Goal: Contribute content: Add original content to the website for others to see

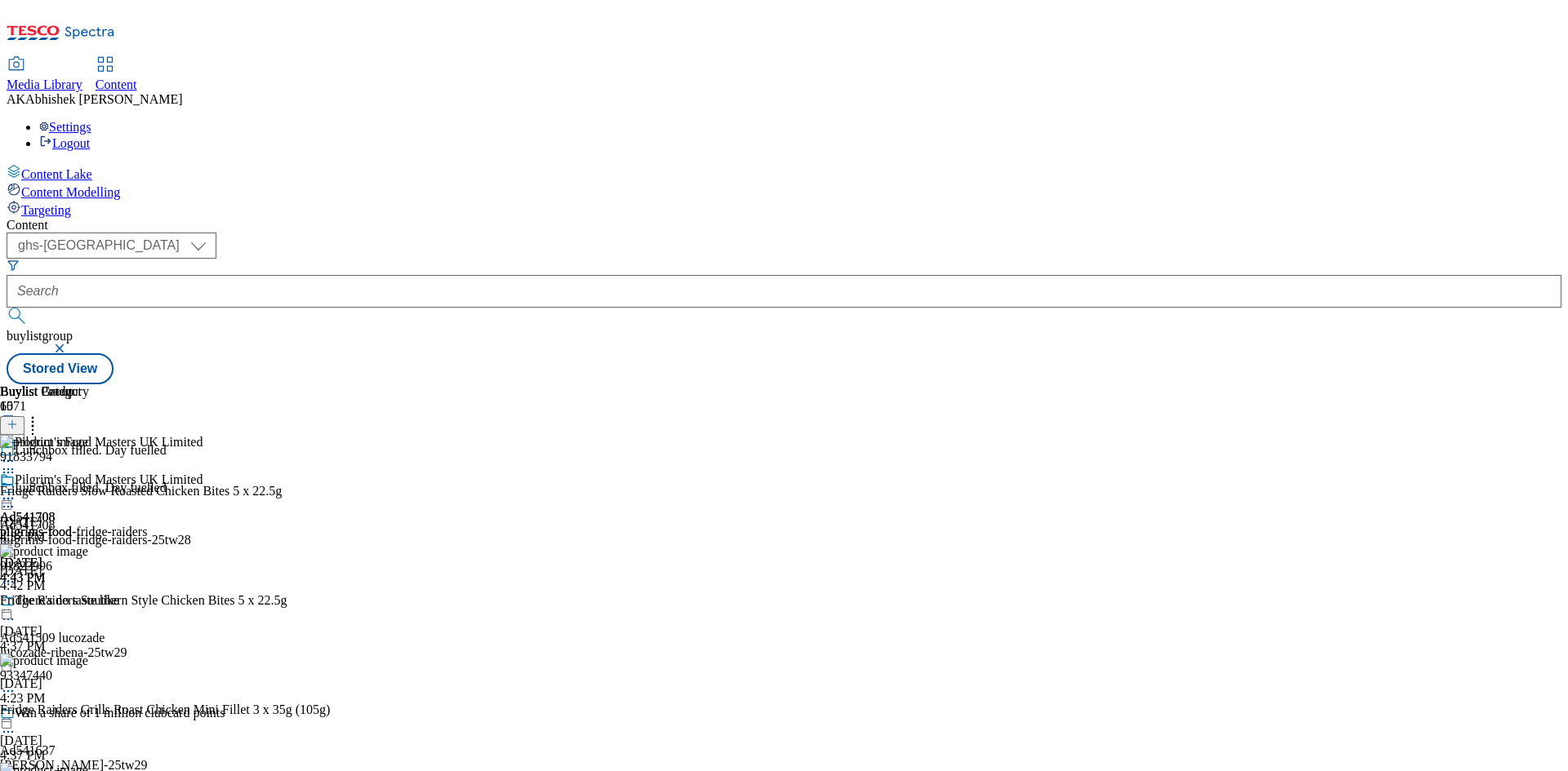
select select "ghs-[GEOGRAPHIC_DATA]"
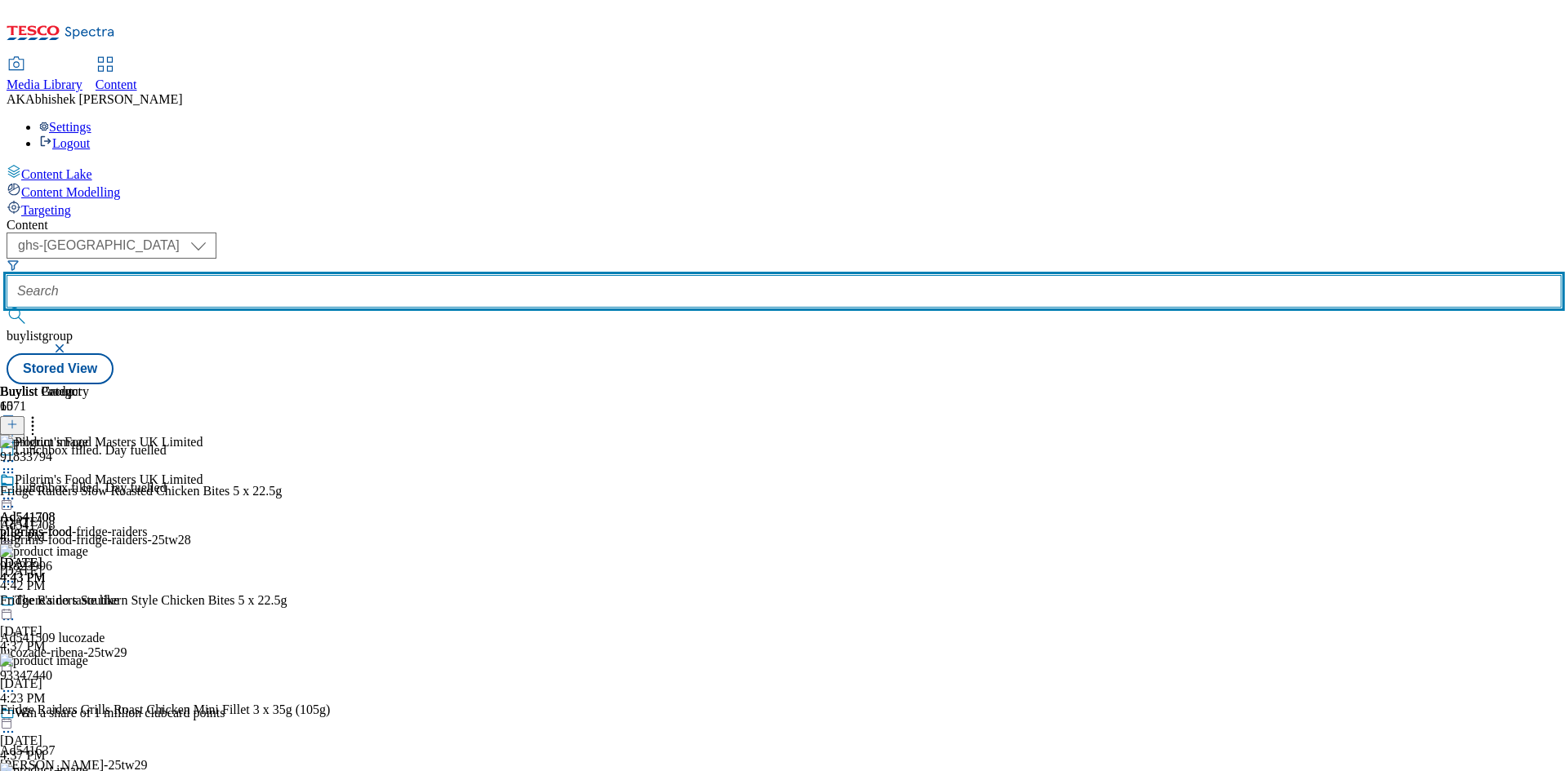
drag, startPoint x: 423, startPoint y: 124, endPoint x: 454, endPoint y: 123, distance: 31.0
click at [423, 275] on input "text" at bounding box center [784, 291] width 1555 height 33
paste input "541509"
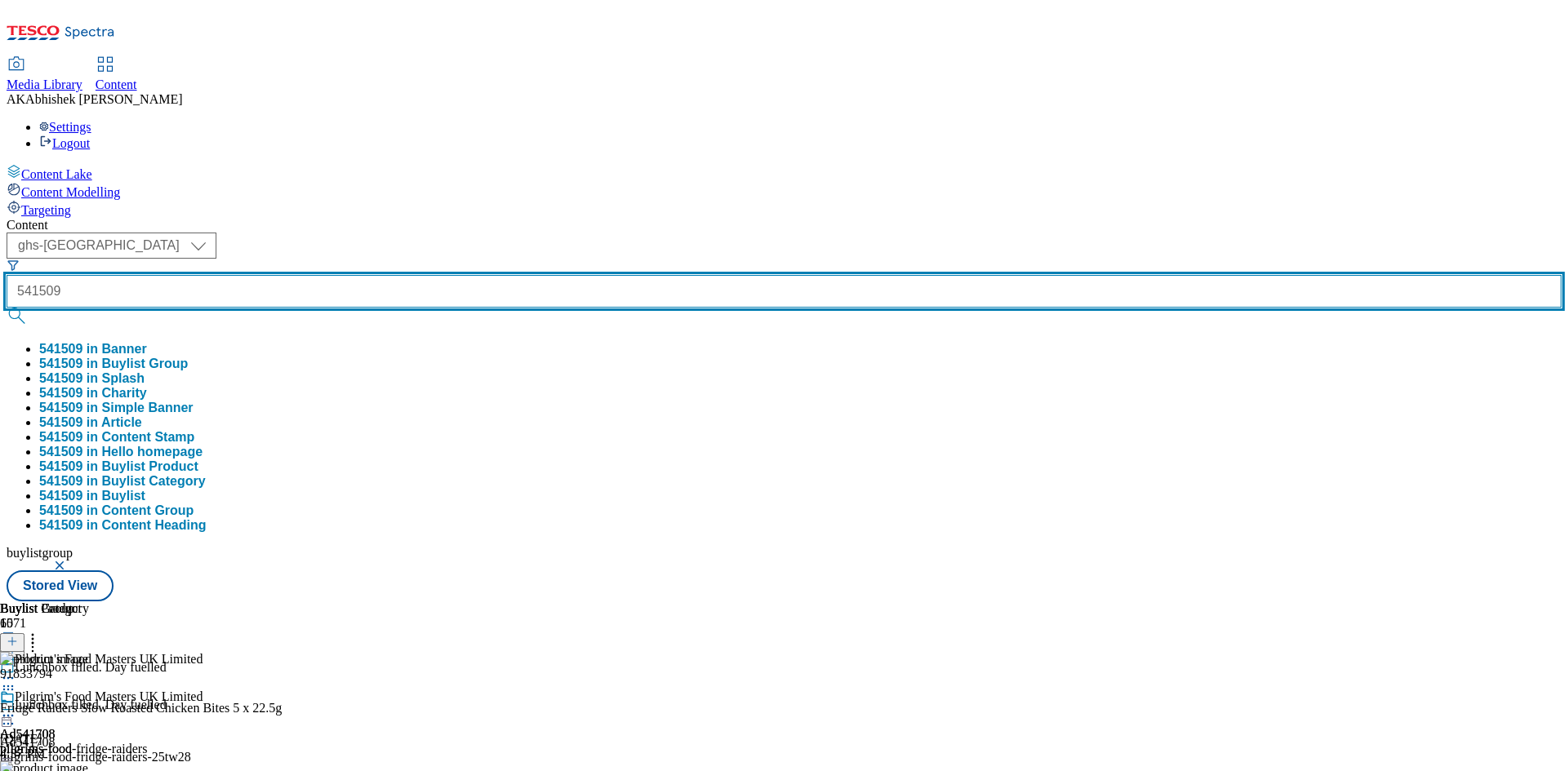
type input "541509"
click at [7, 308] on button "submit" at bounding box center [18, 315] width 22 height 16
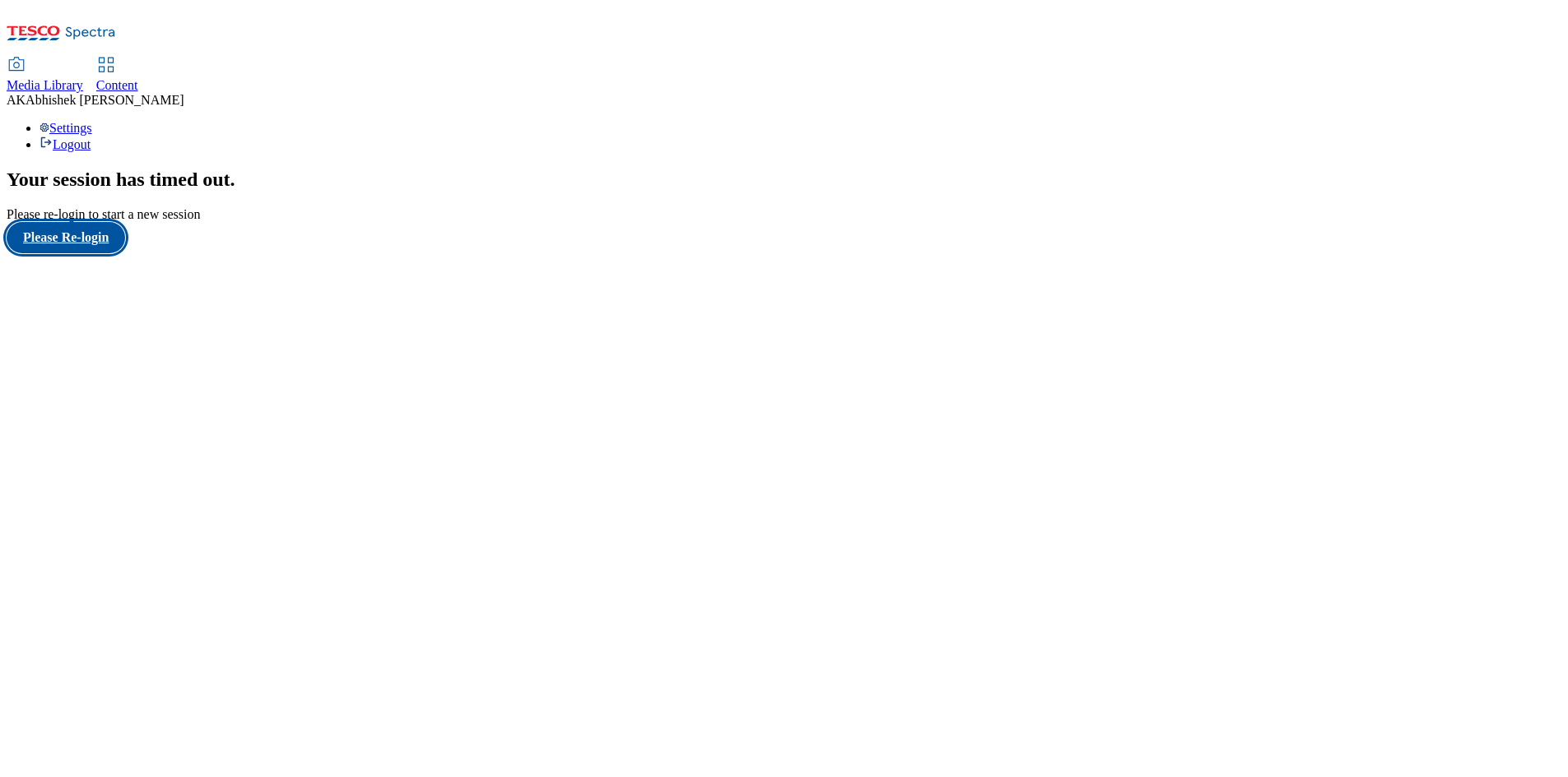
click at [111, 254] on button "Please Re-login" at bounding box center [66, 238] width 119 height 31
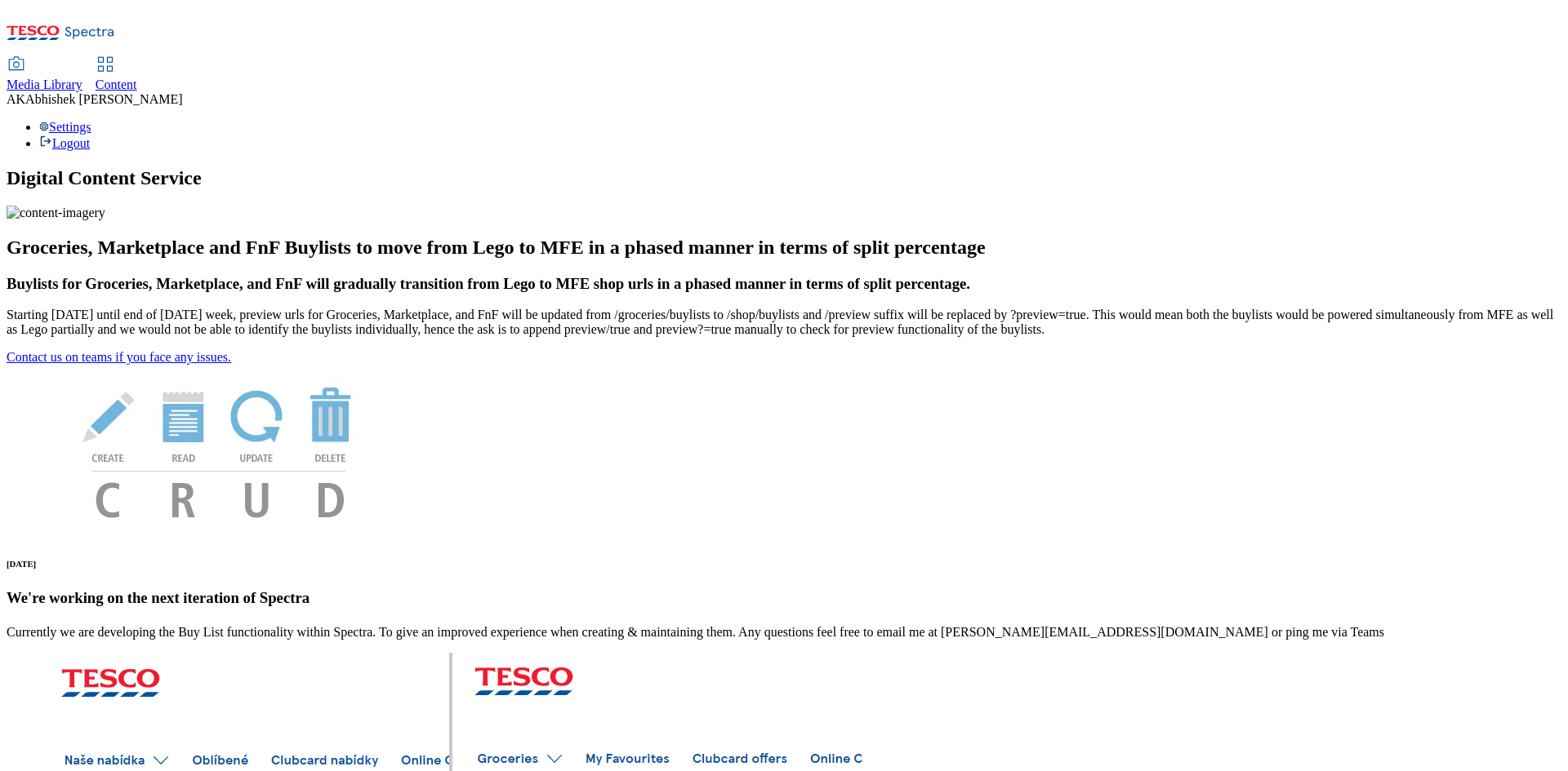
click at [138, 78] on span "Content" at bounding box center [116, 84] width 41 height 14
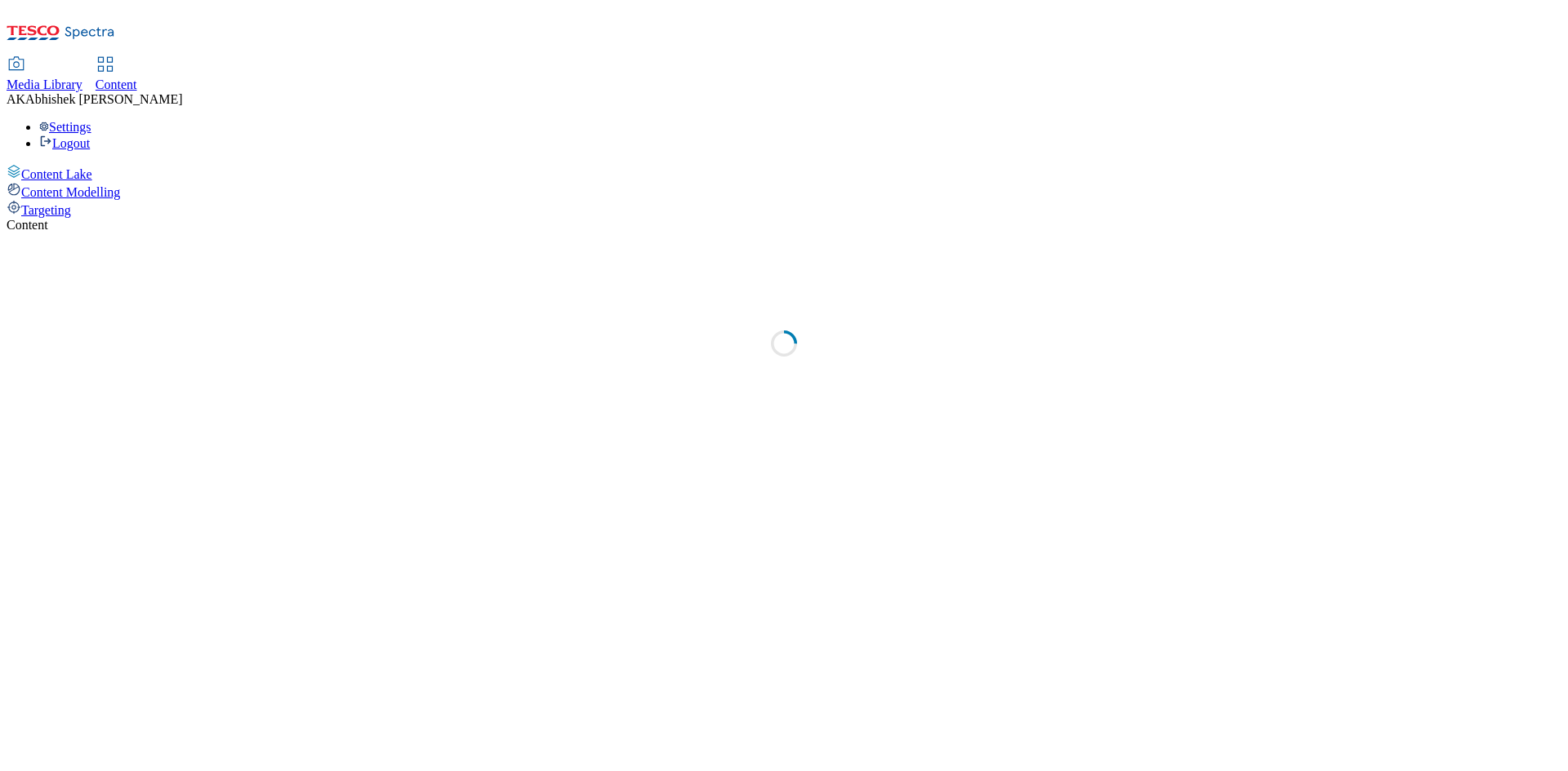
select select "ghs-[GEOGRAPHIC_DATA]"
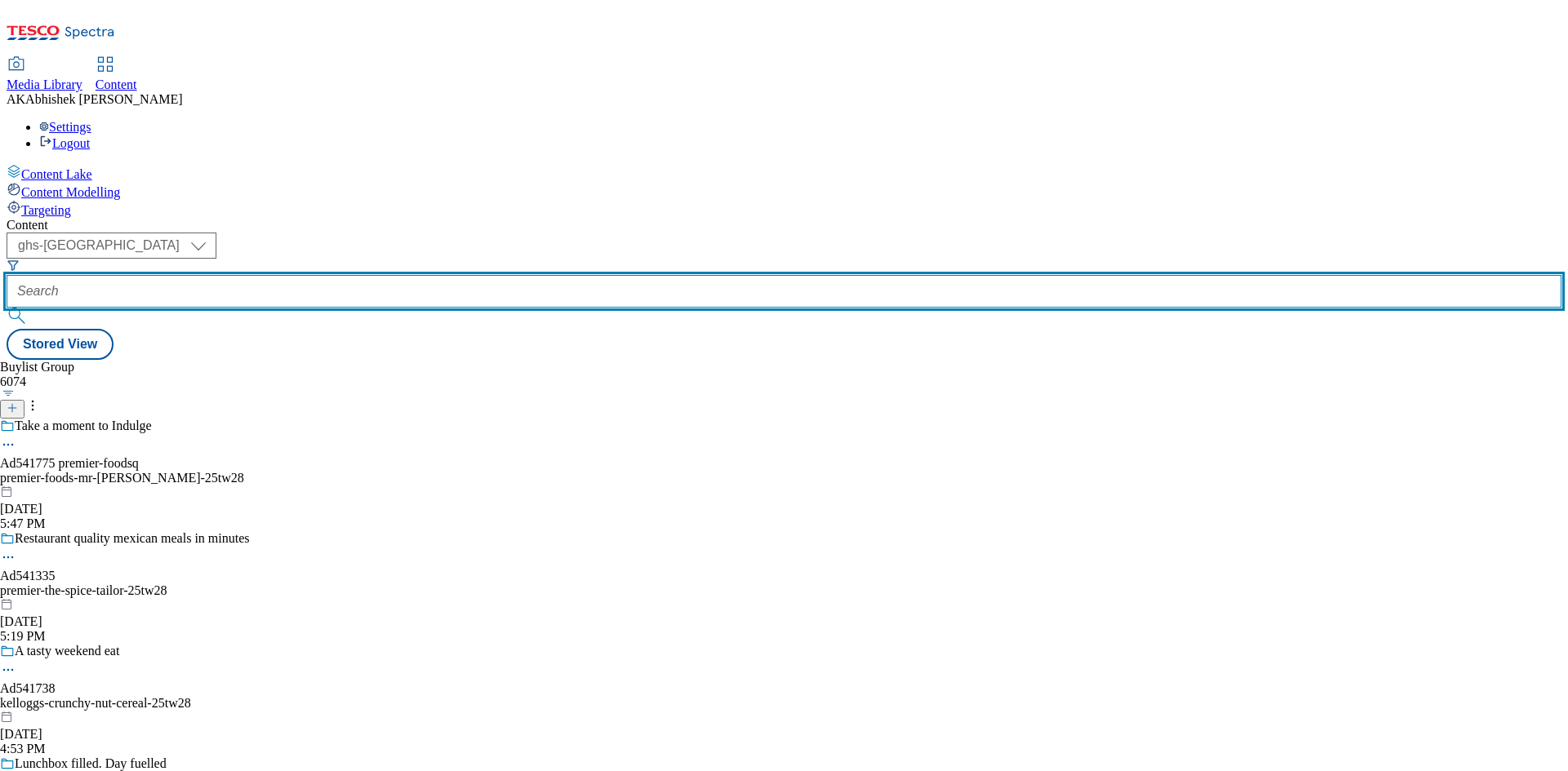
click at [374, 275] on input "text" at bounding box center [784, 291] width 1555 height 33
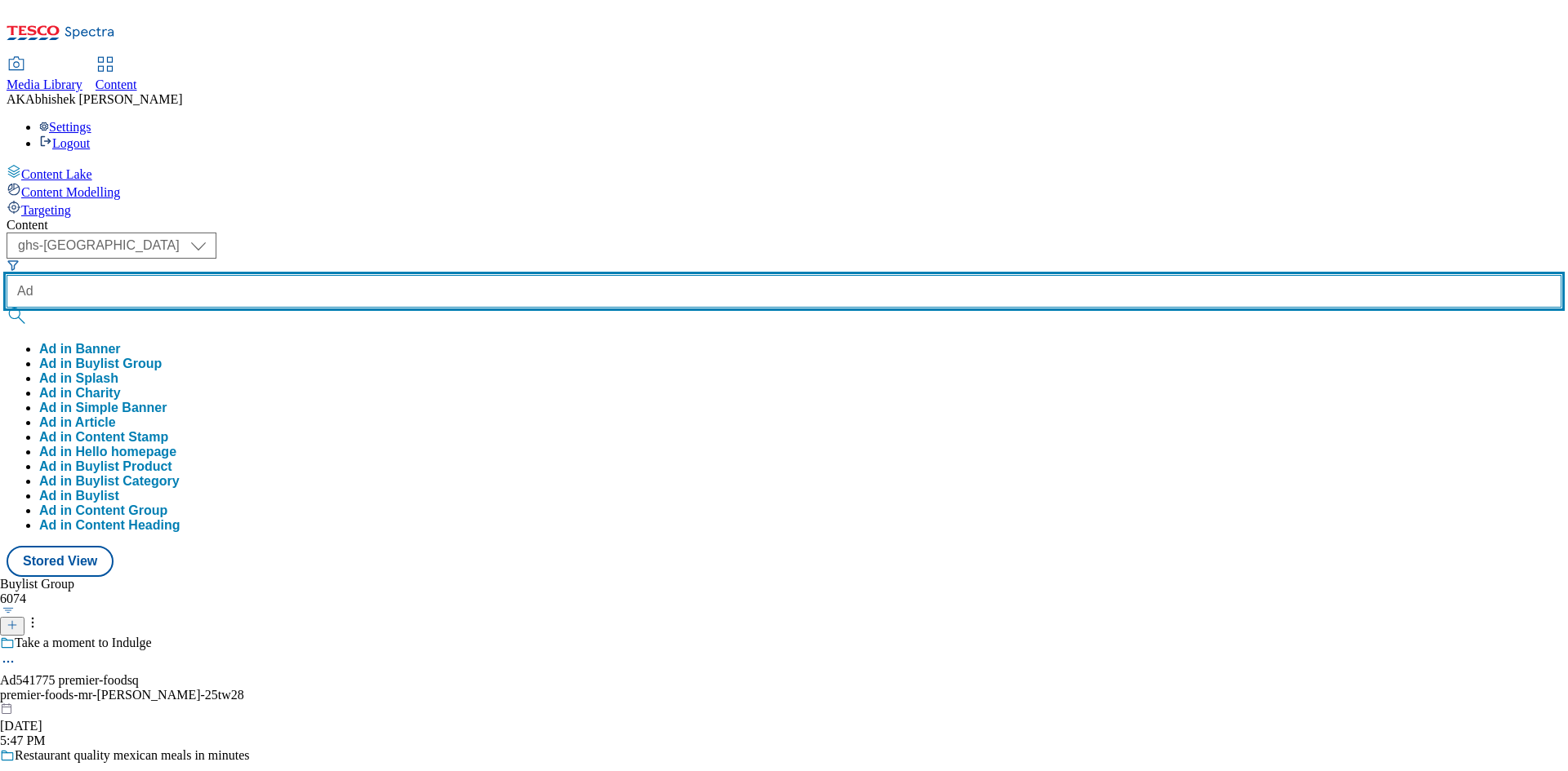
paste input "541509"
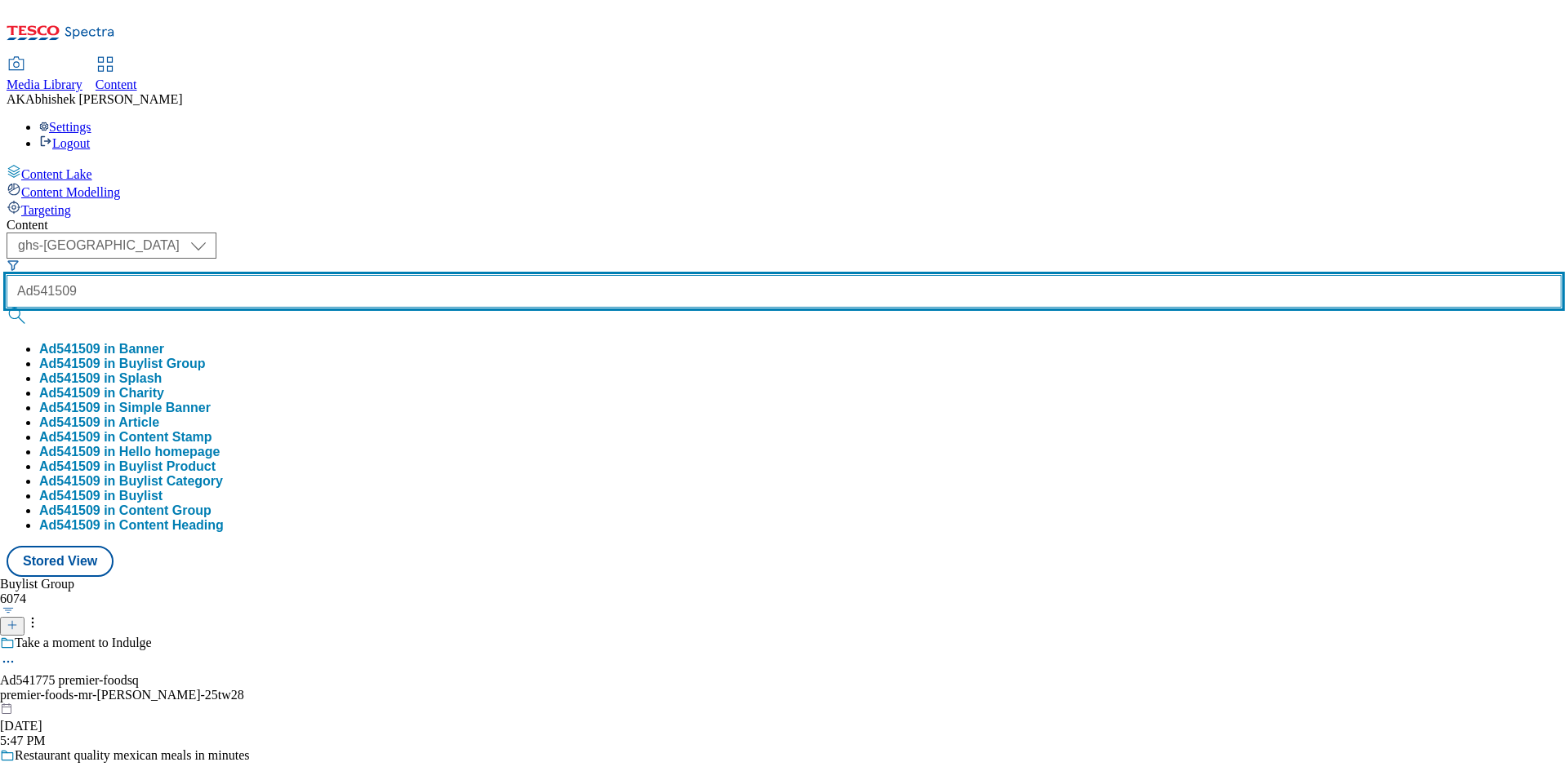
type input "Ad541509"
click at [7, 308] on button "submit" at bounding box center [18, 315] width 22 height 16
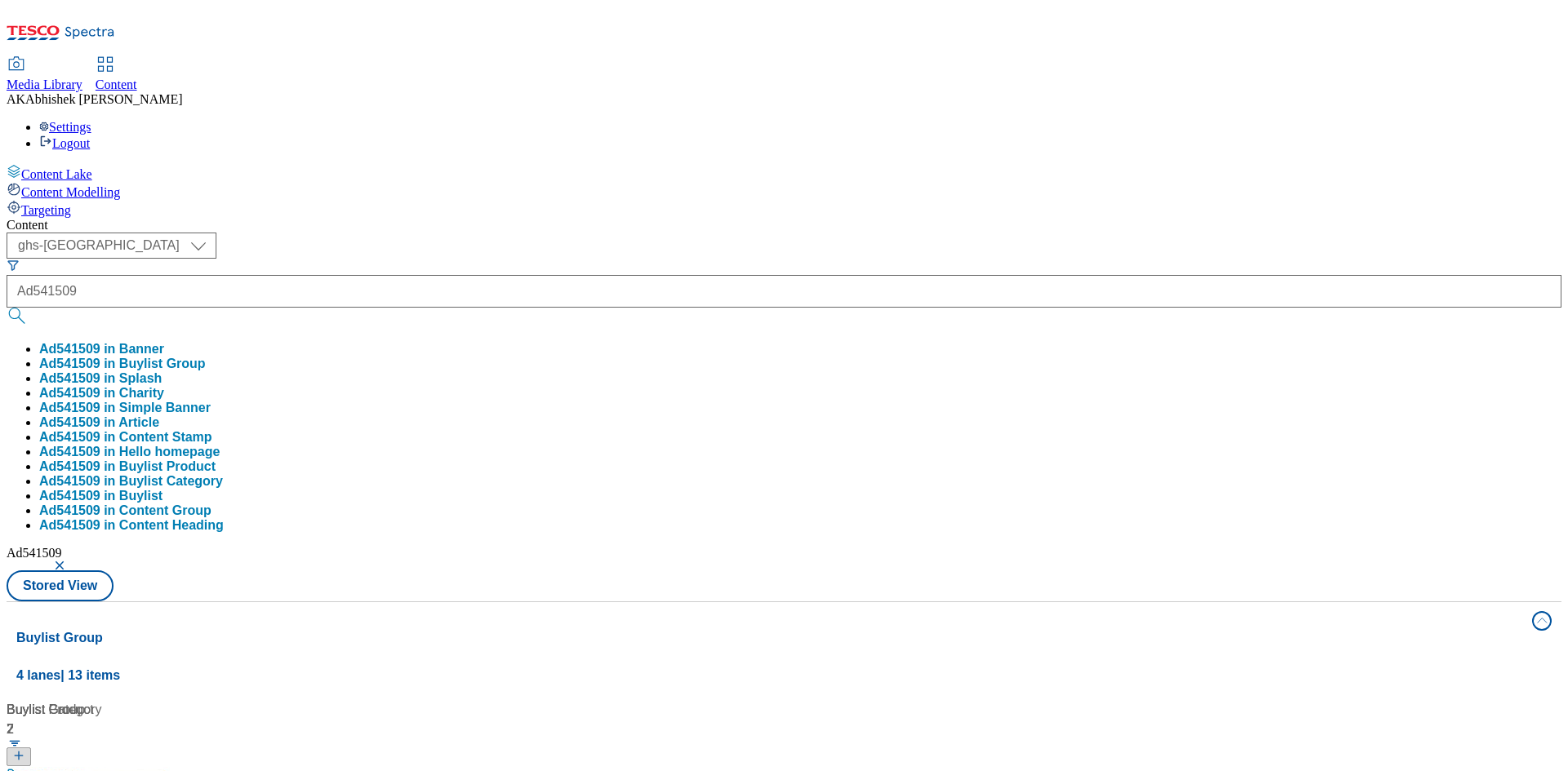
click at [667, 233] on div "( optional ) ghs-roi ghs-uk ghs-uk Ad541509 Ad541509 in Banner Ad541509 in Buyl…" at bounding box center [784, 417] width 1555 height 369
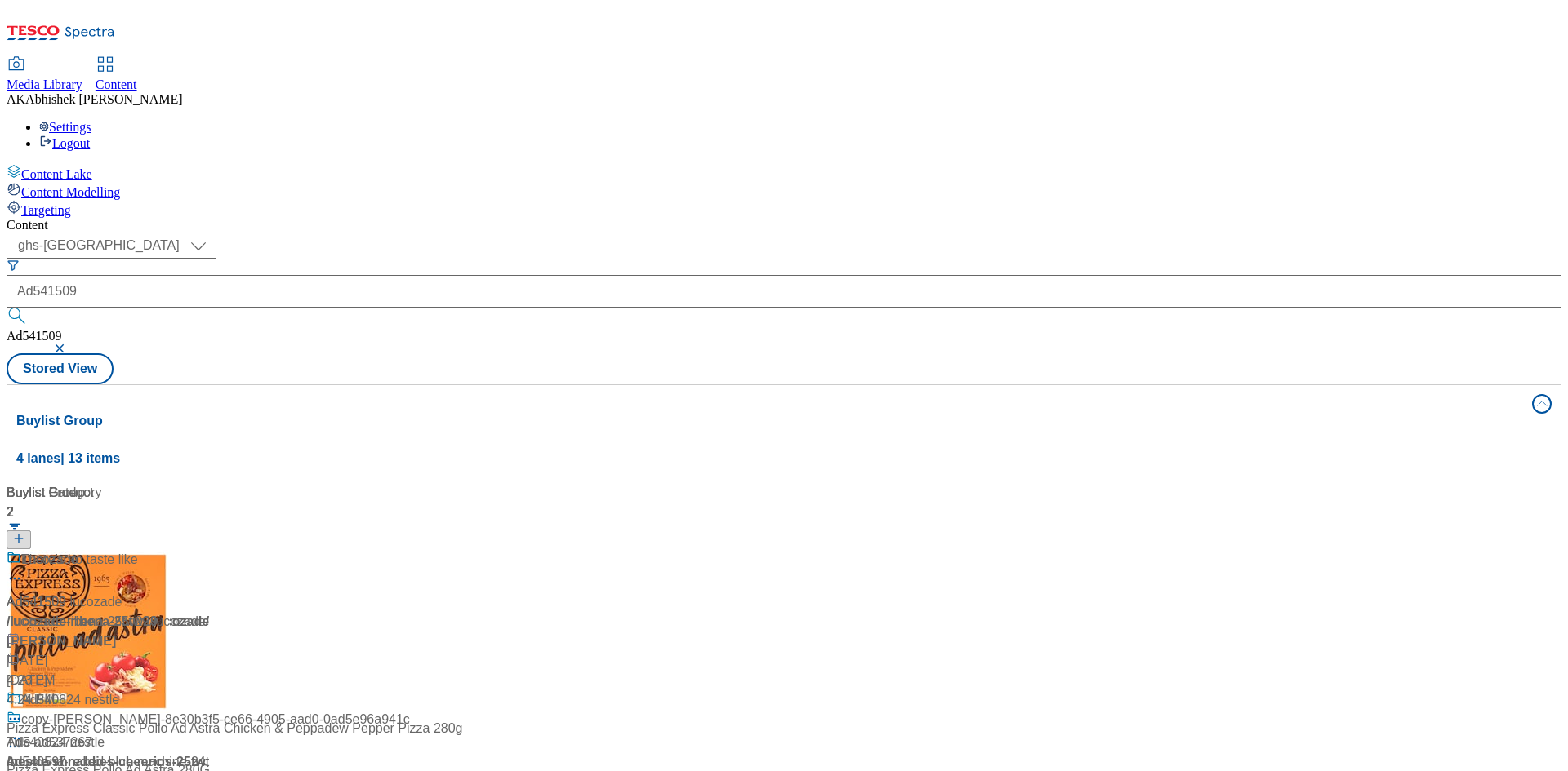
click at [211, 550] on div at bounding box center [109, 571] width 204 height 42
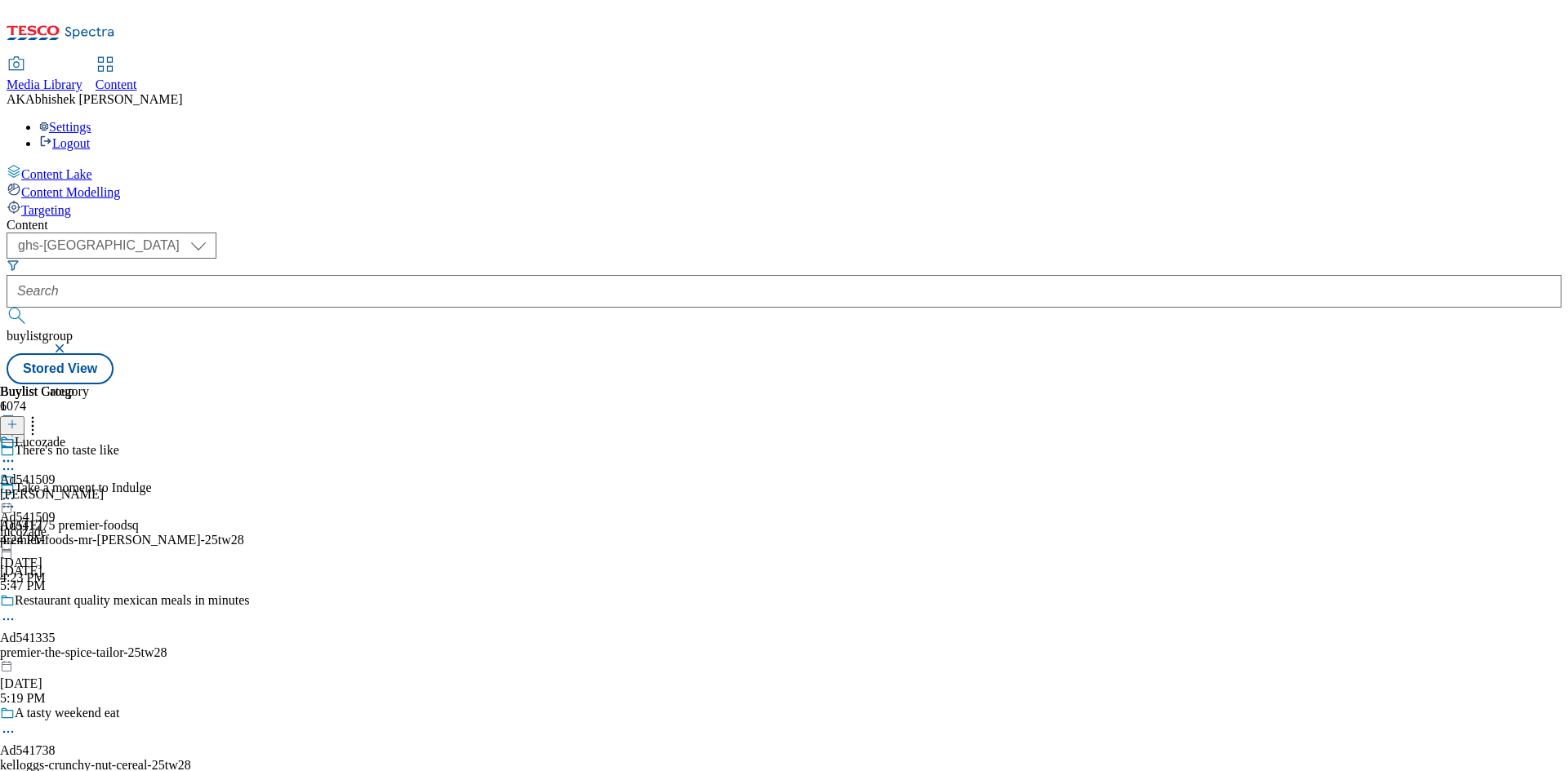
click at [16, 461] on icon at bounding box center [7, 469] width 16 height 16
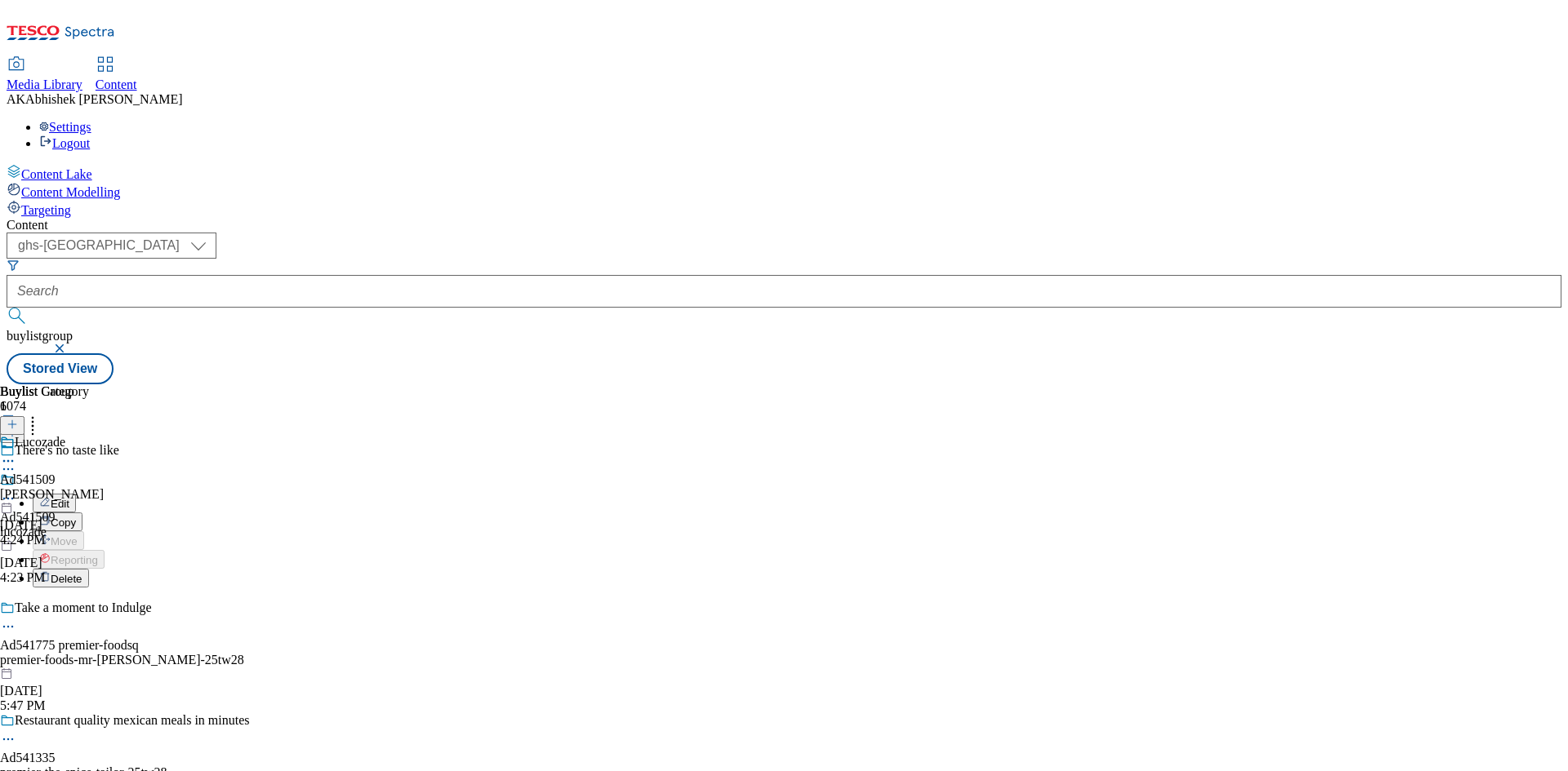
click at [69, 498] on span "Edit" at bounding box center [60, 503] width 19 height 12
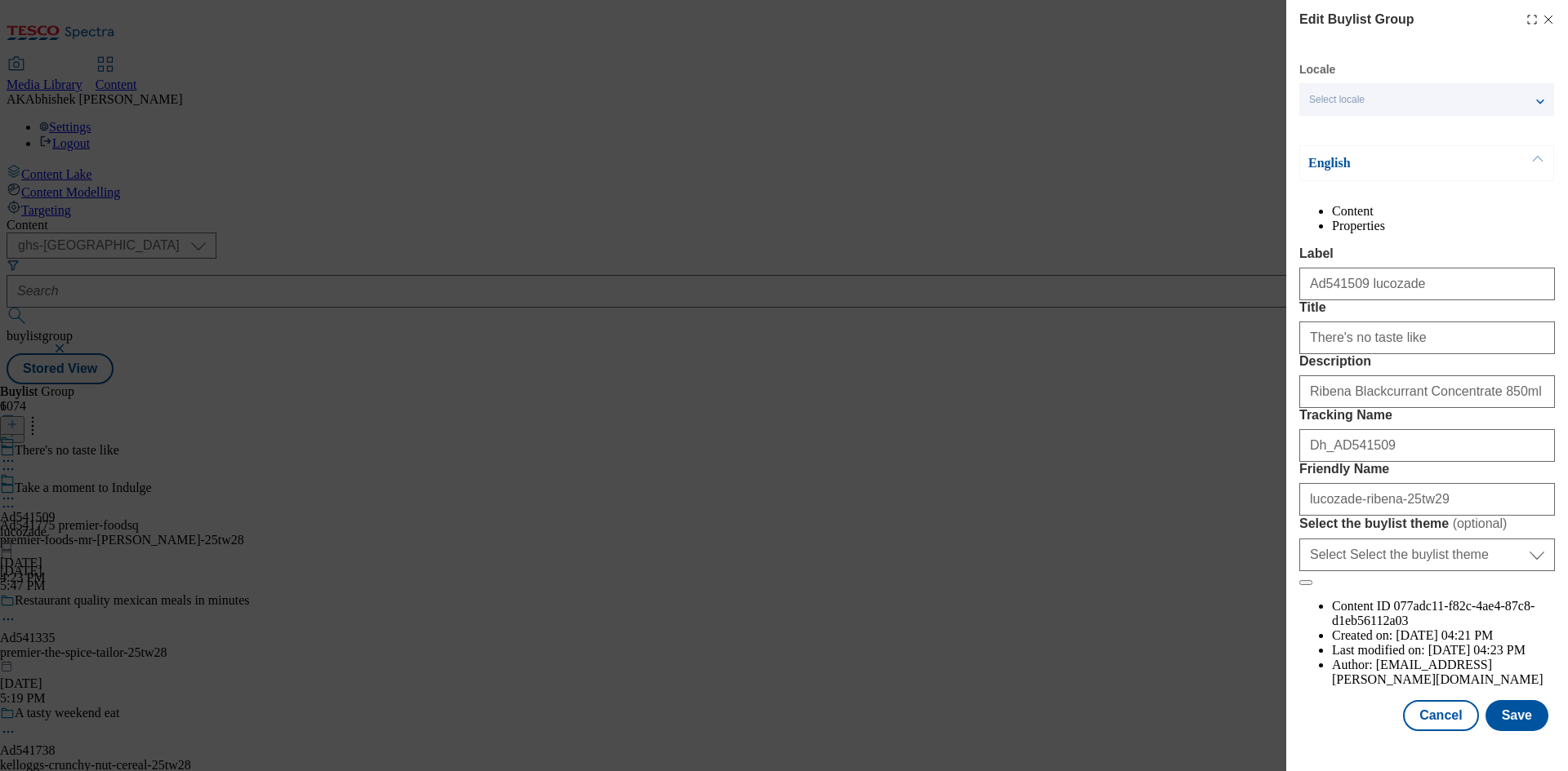
scroll to position [63, 0]
click at [1486, 719] on button "Save" at bounding box center [1517, 715] width 63 height 31
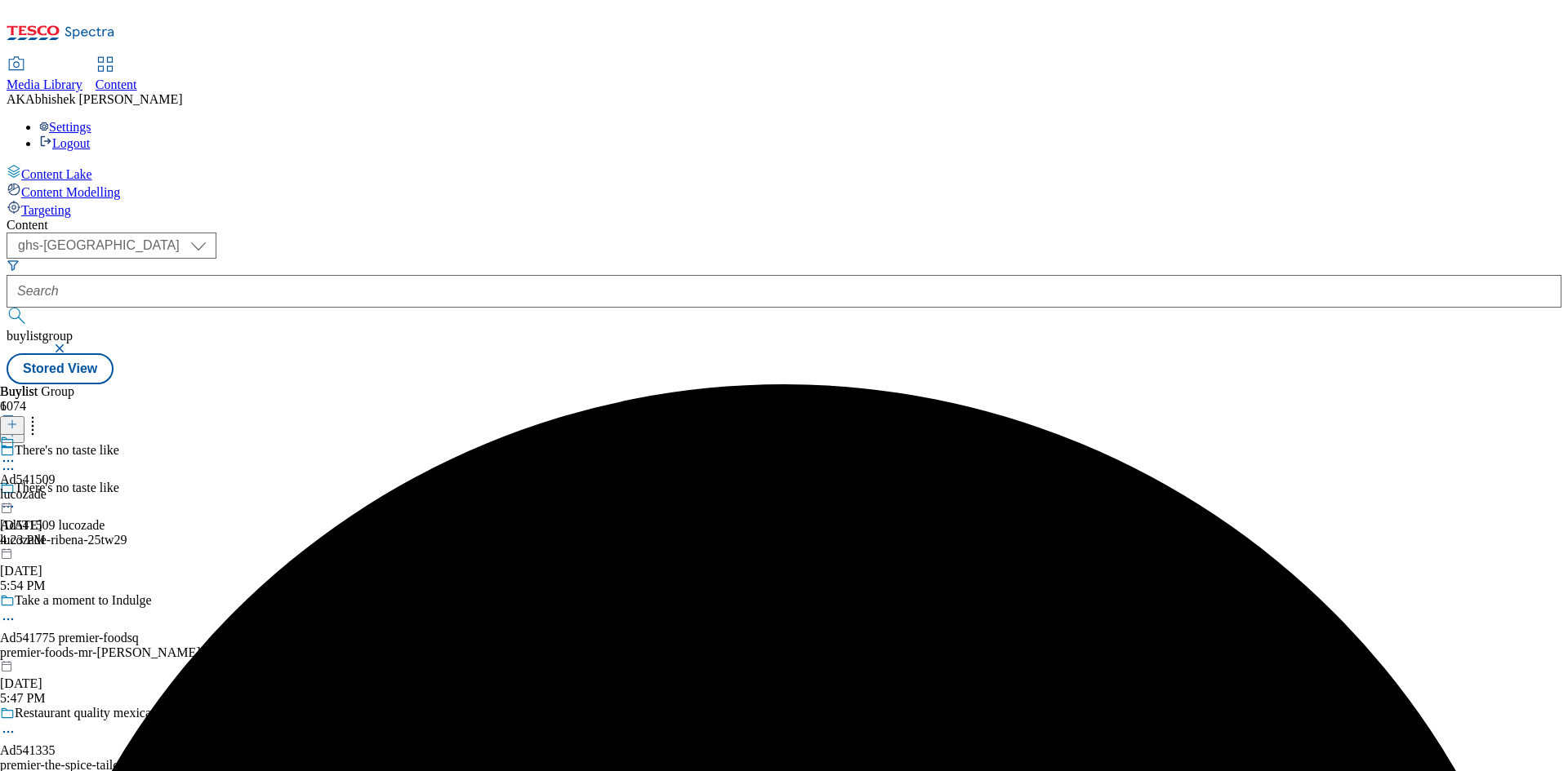
click at [16, 453] on icon at bounding box center [7, 460] width 16 height 16
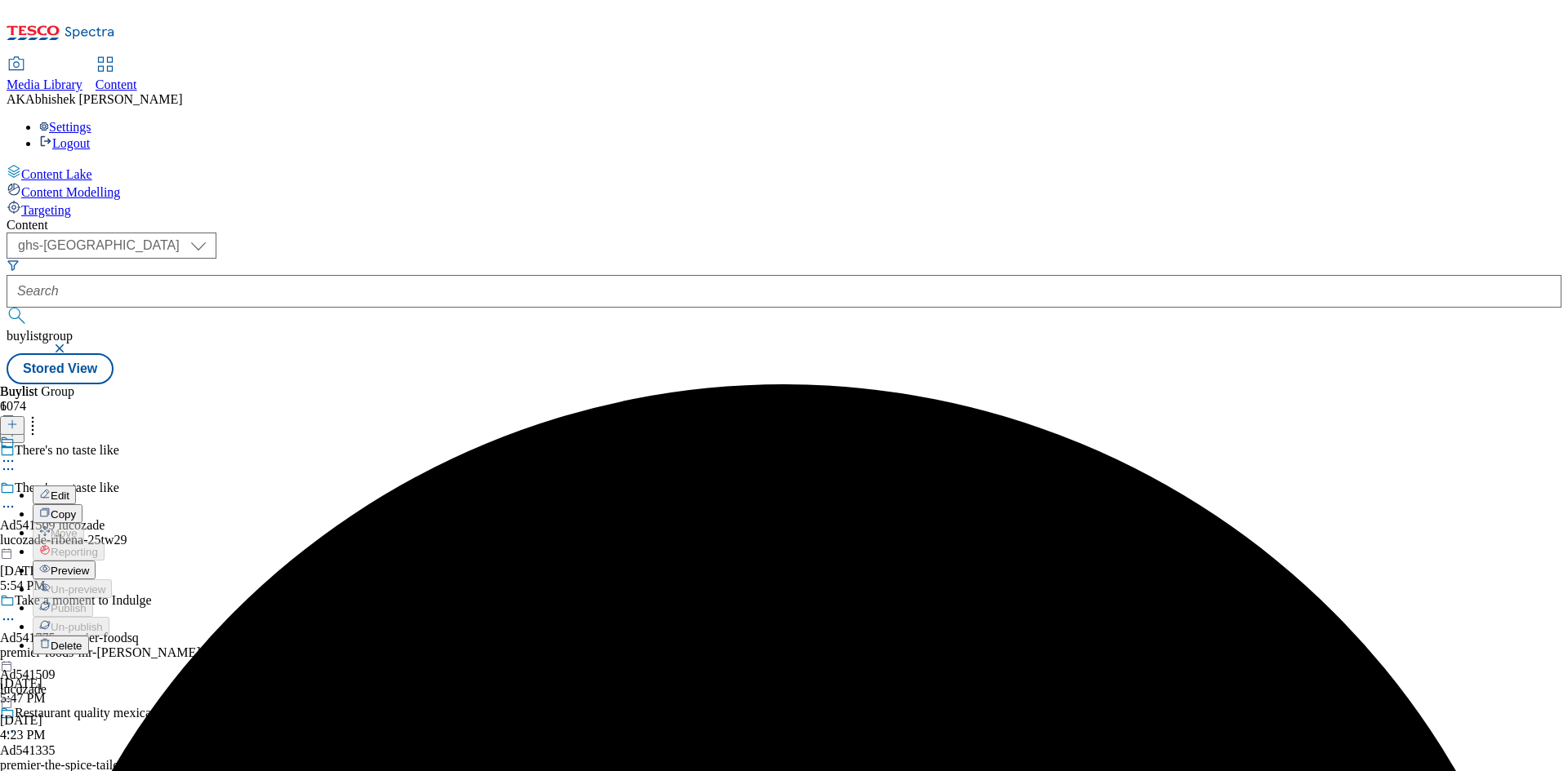
click at [69, 489] on span "Edit" at bounding box center [60, 495] width 19 height 12
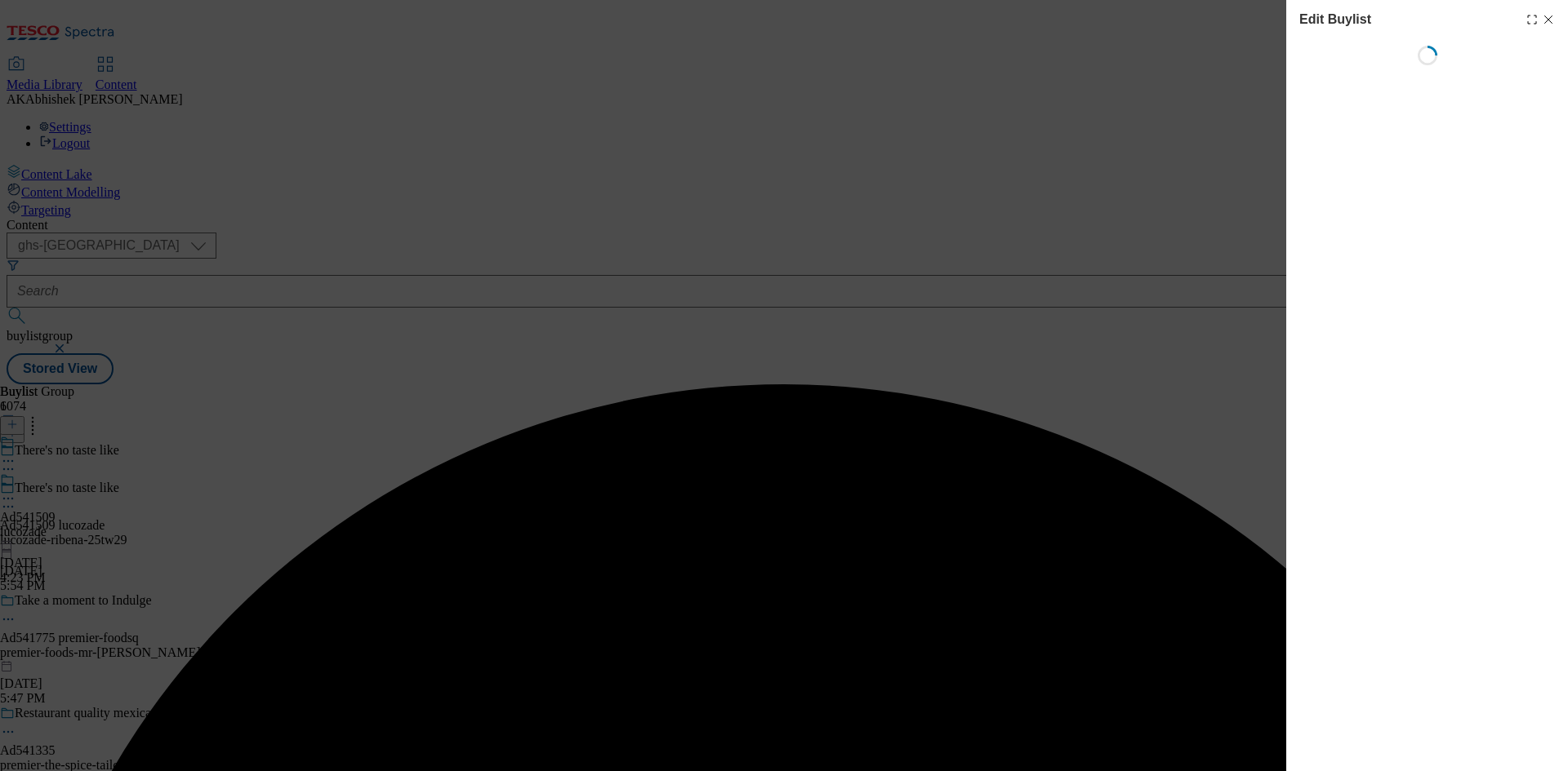
select select "tactical"
select select "supplier funded short term 1-3 weeks"
select select "dunnhumby"
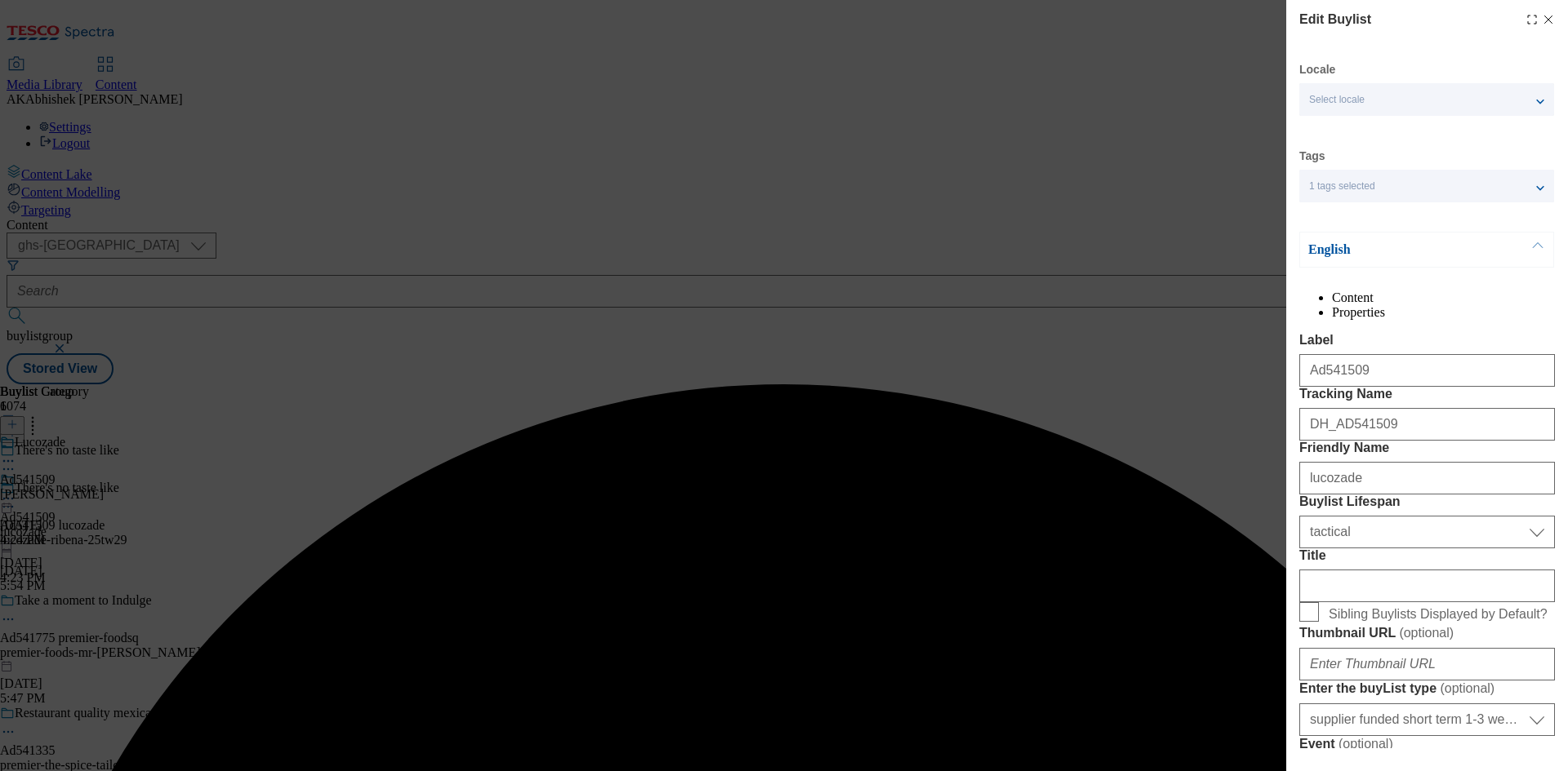
select select "Banner"
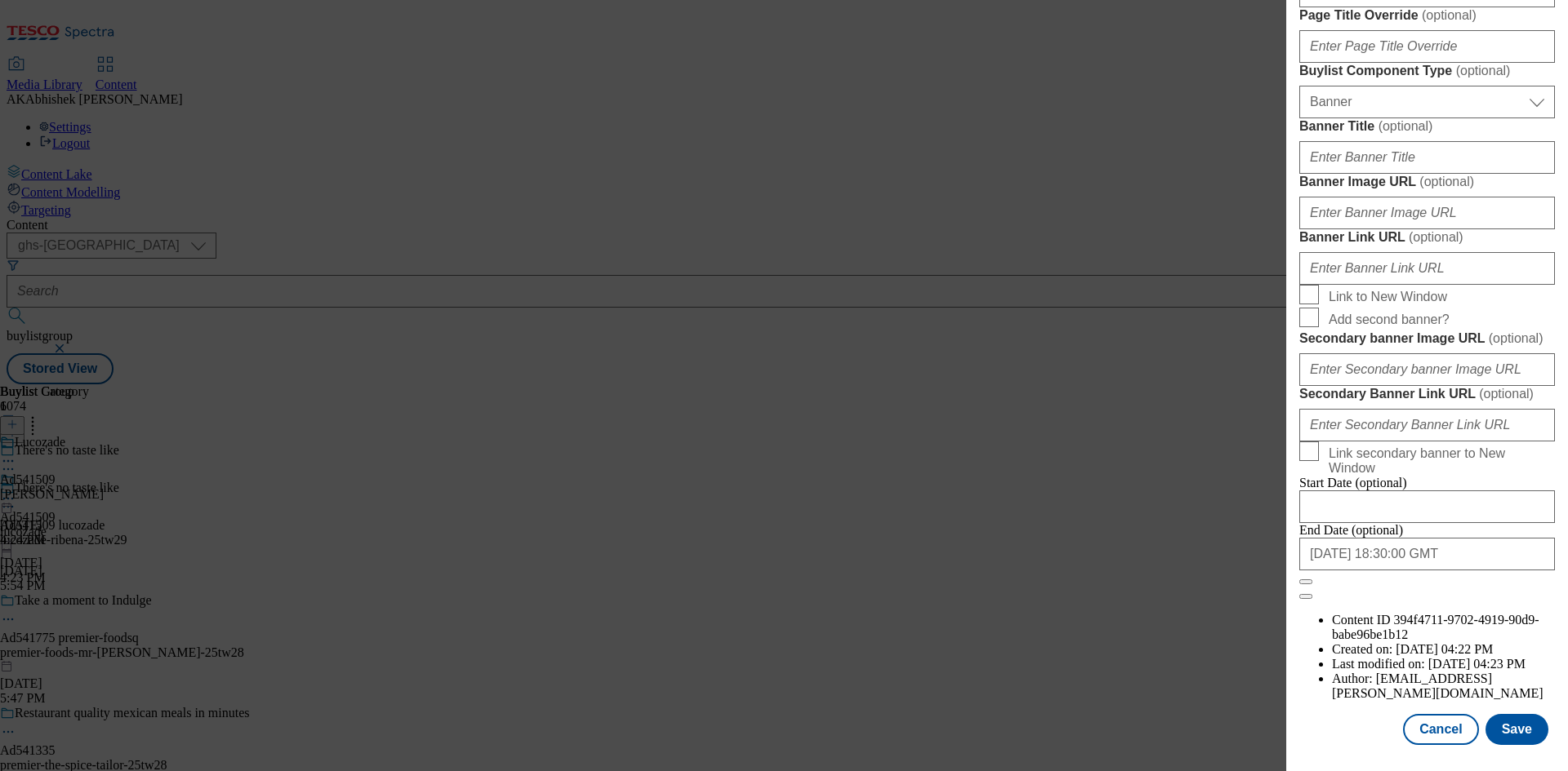
scroll to position [1690, 0]
click at [1463, 571] on input "2025-12-05 18:30:00 GMT" at bounding box center [1427, 554] width 256 height 33
select select "2025"
select select "December"
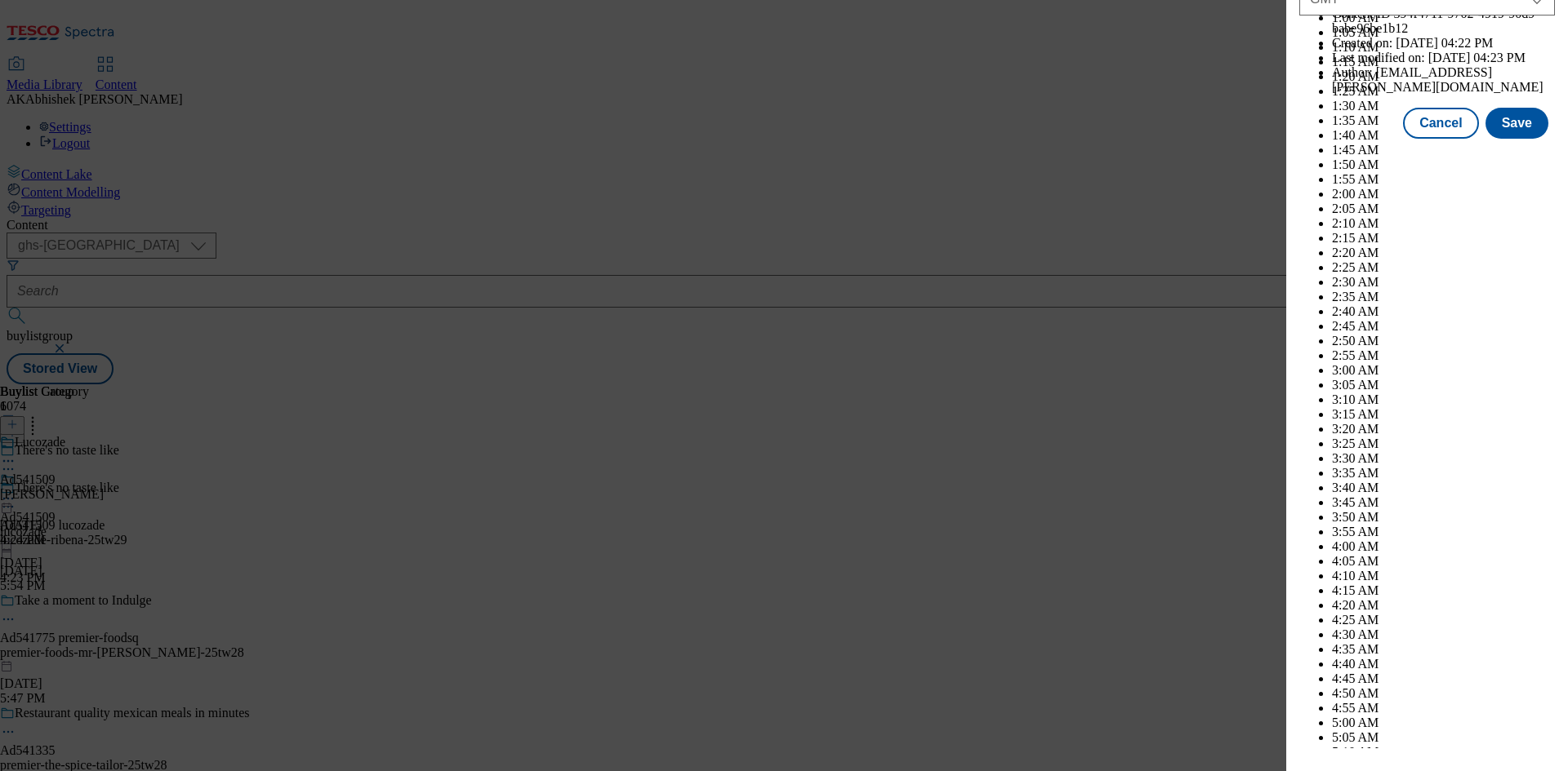
scroll to position [6695, 0]
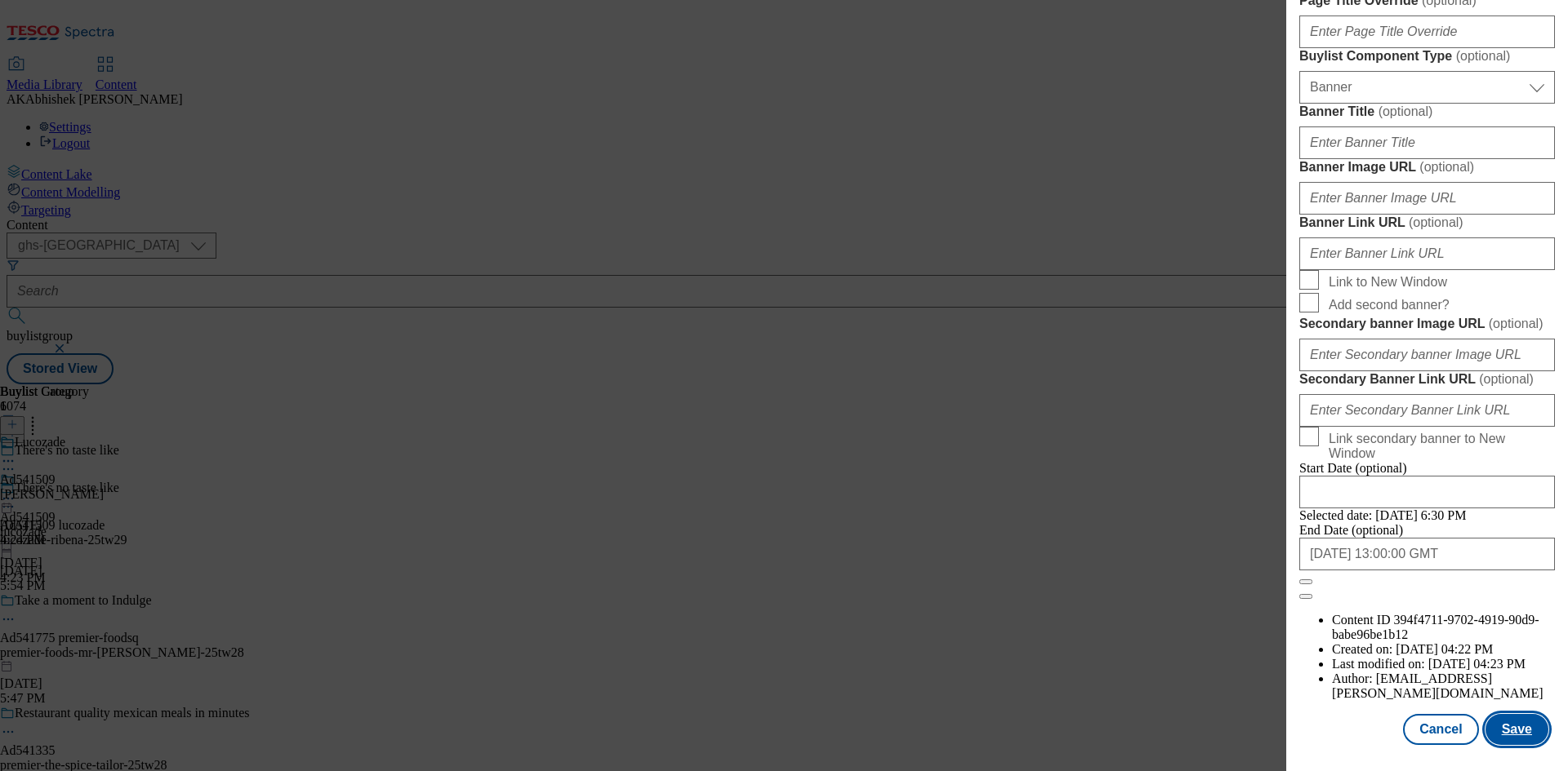
click at [1504, 734] on button "Save" at bounding box center [1517, 729] width 63 height 31
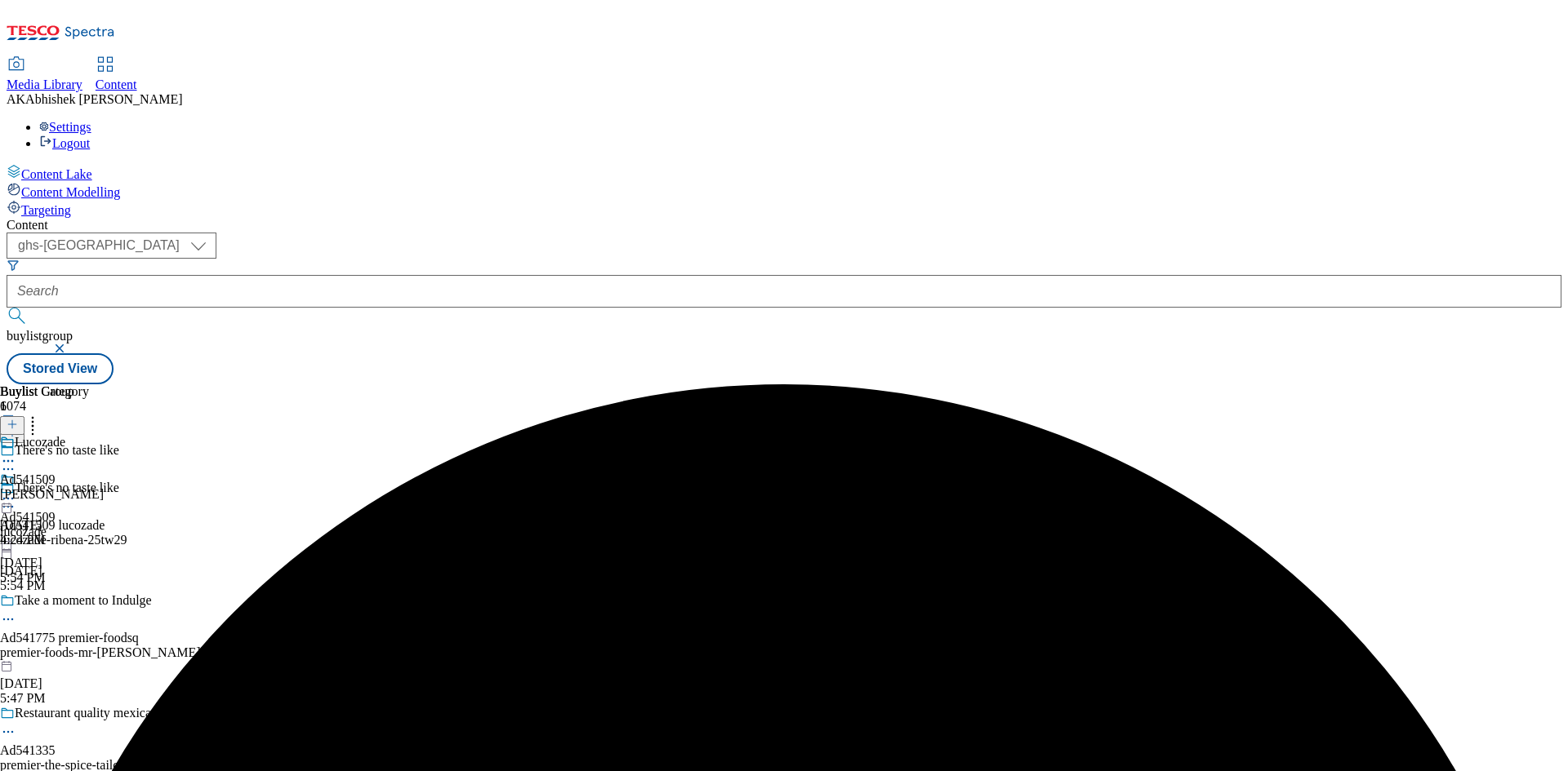
click at [16, 453] on icon at bounding box center [7, 460] width 16 height 16
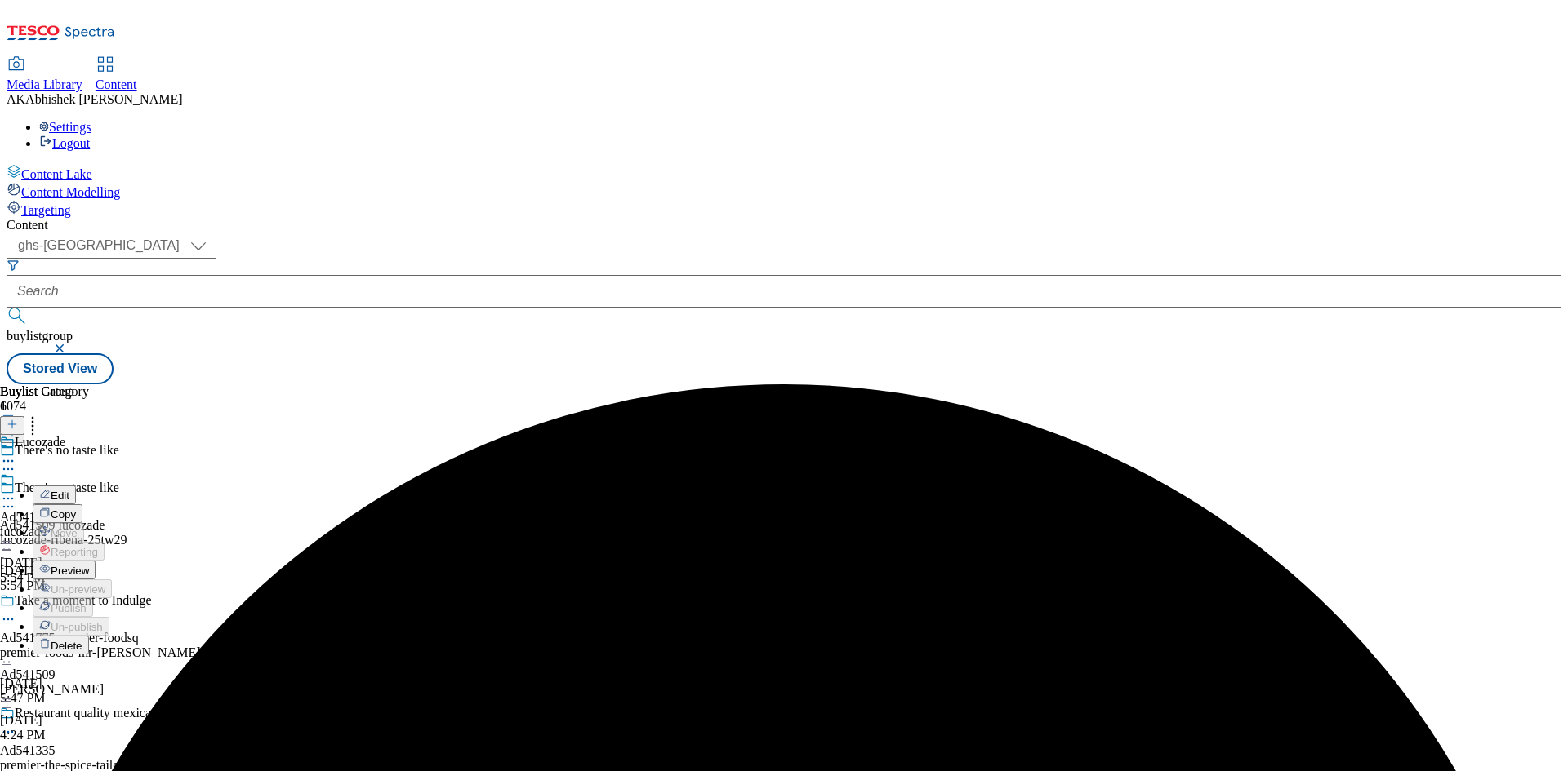
click at [69, 489] on span "Edit" at bounding box center [60, 495] width 19 height 12
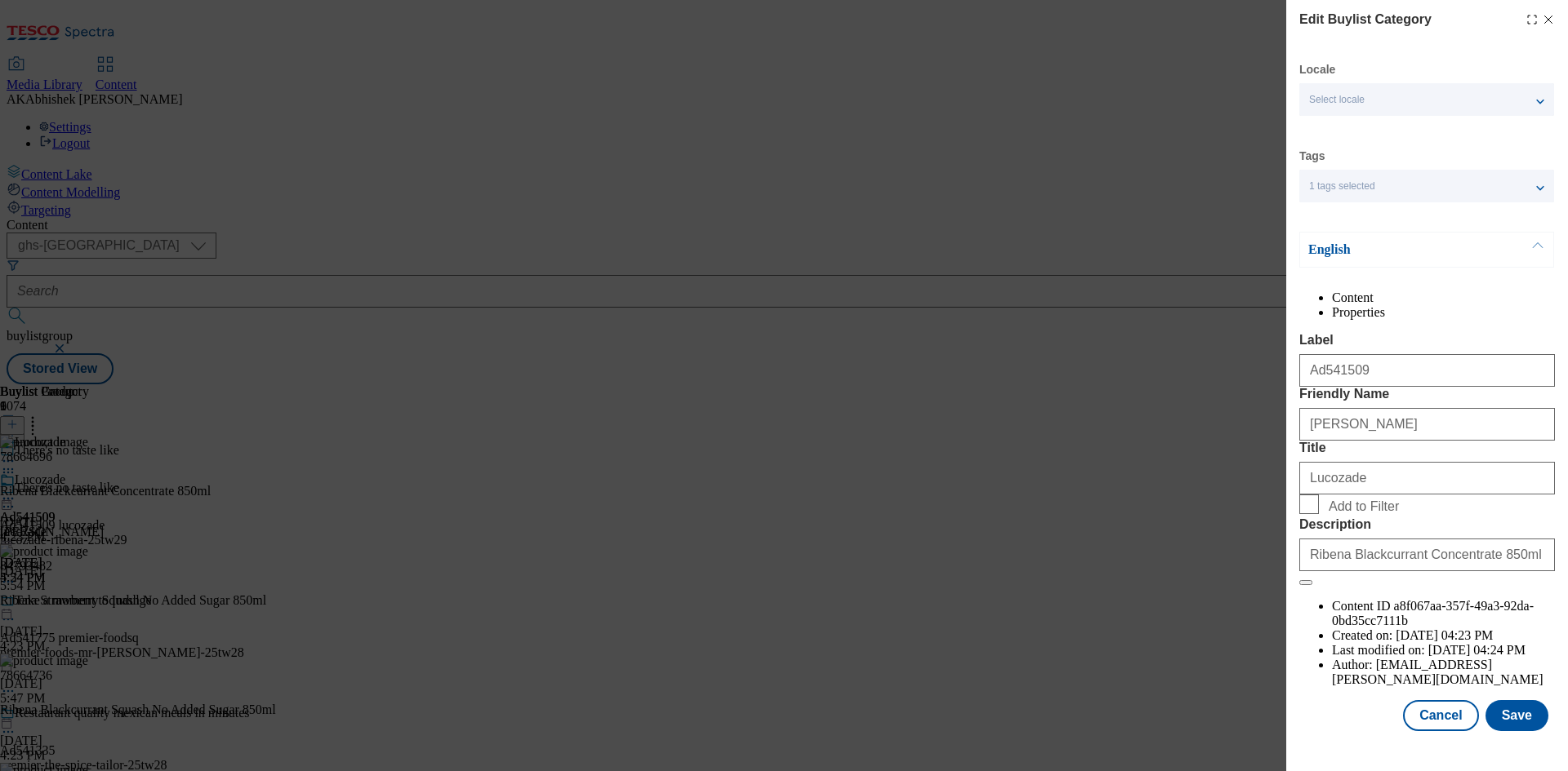
scroll to position [32, 0]
click at [1504, 725] on button "Save" at bounding box center [1517, 715] width 63 height 31
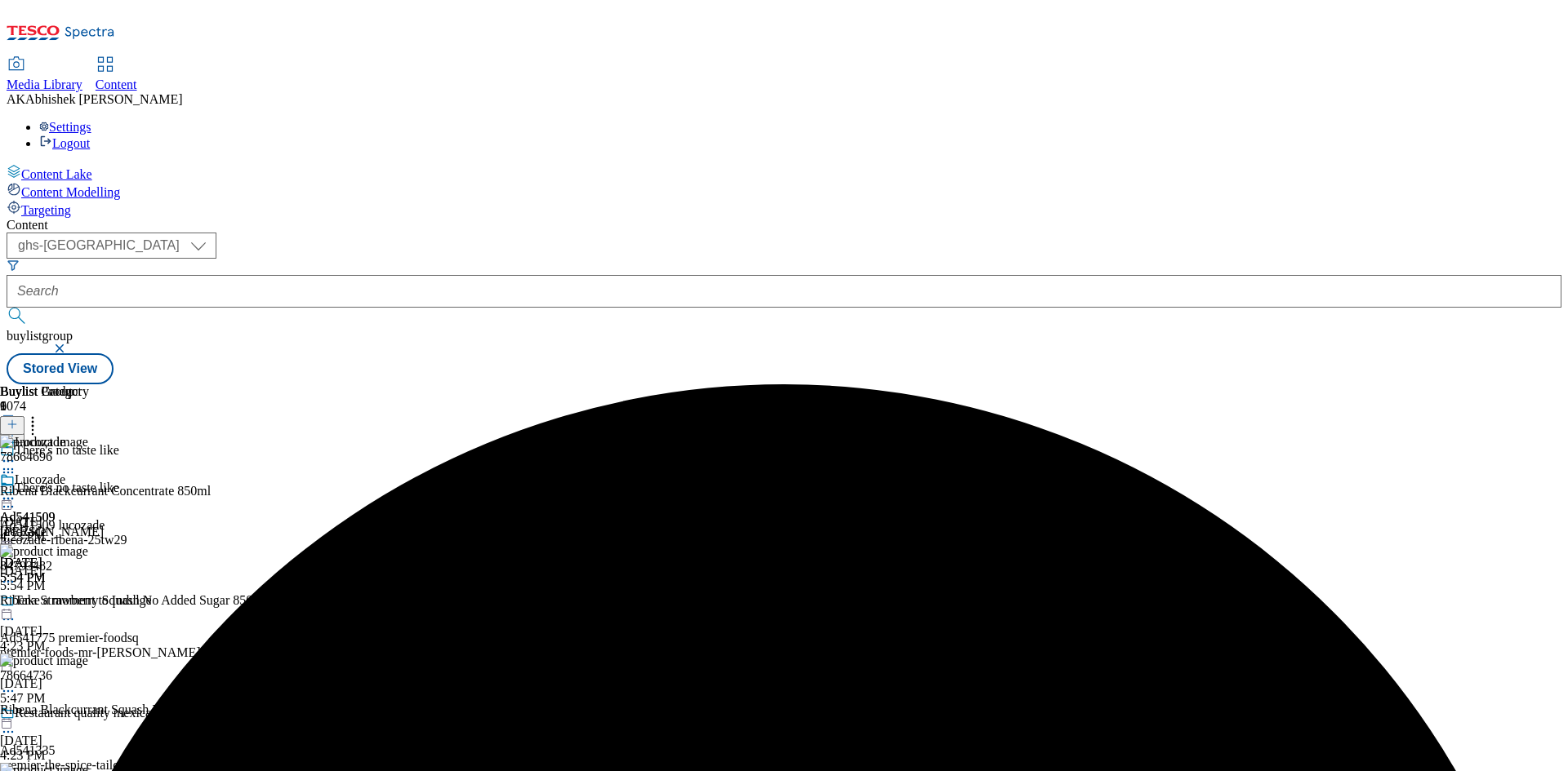
click at [16, 490] on icon at bounding box center [7, 498] width 16 height 16
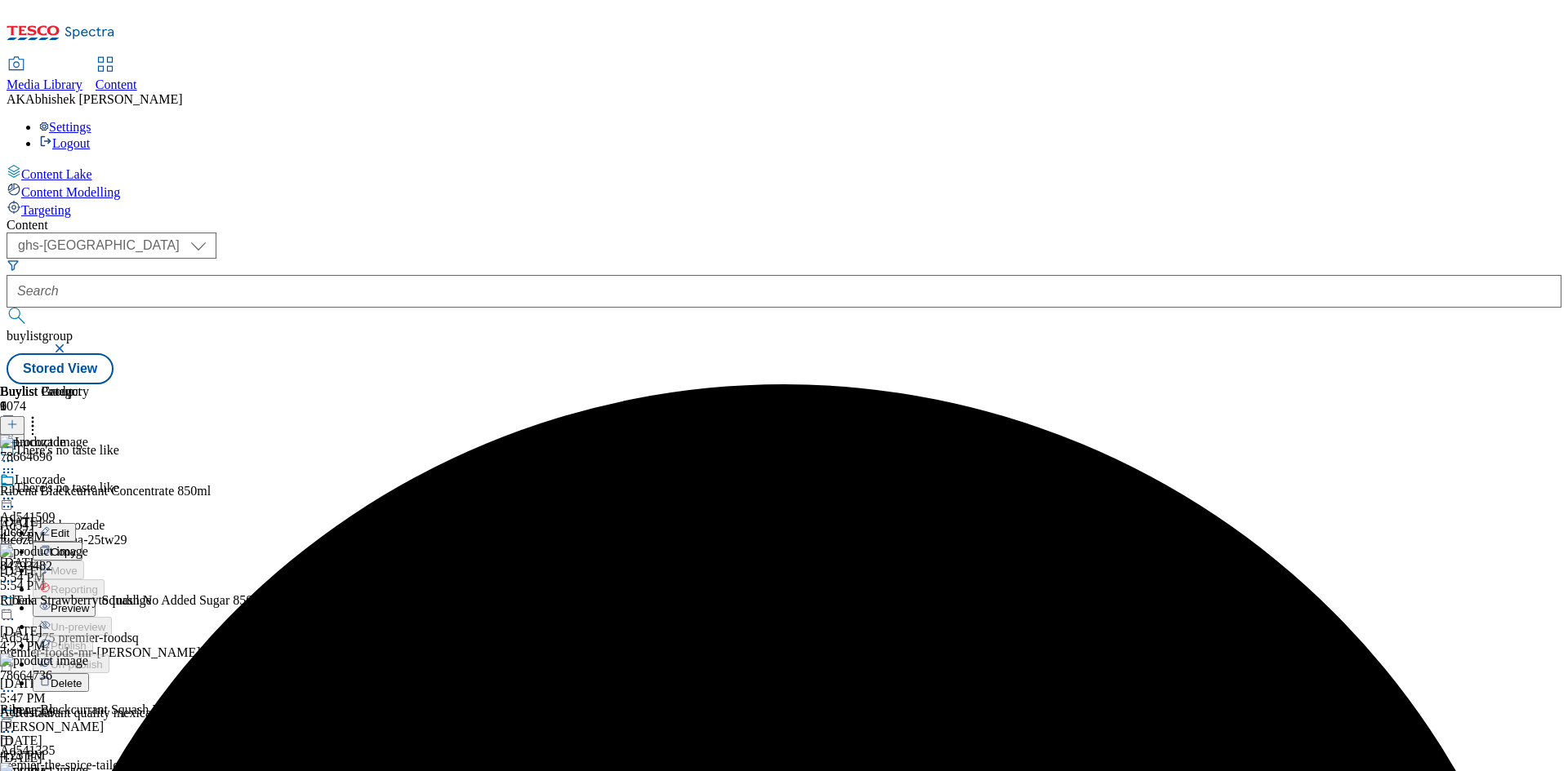
click at [89, 603] on span "Preview" at bounding box center [69, 608] width 38 height 12
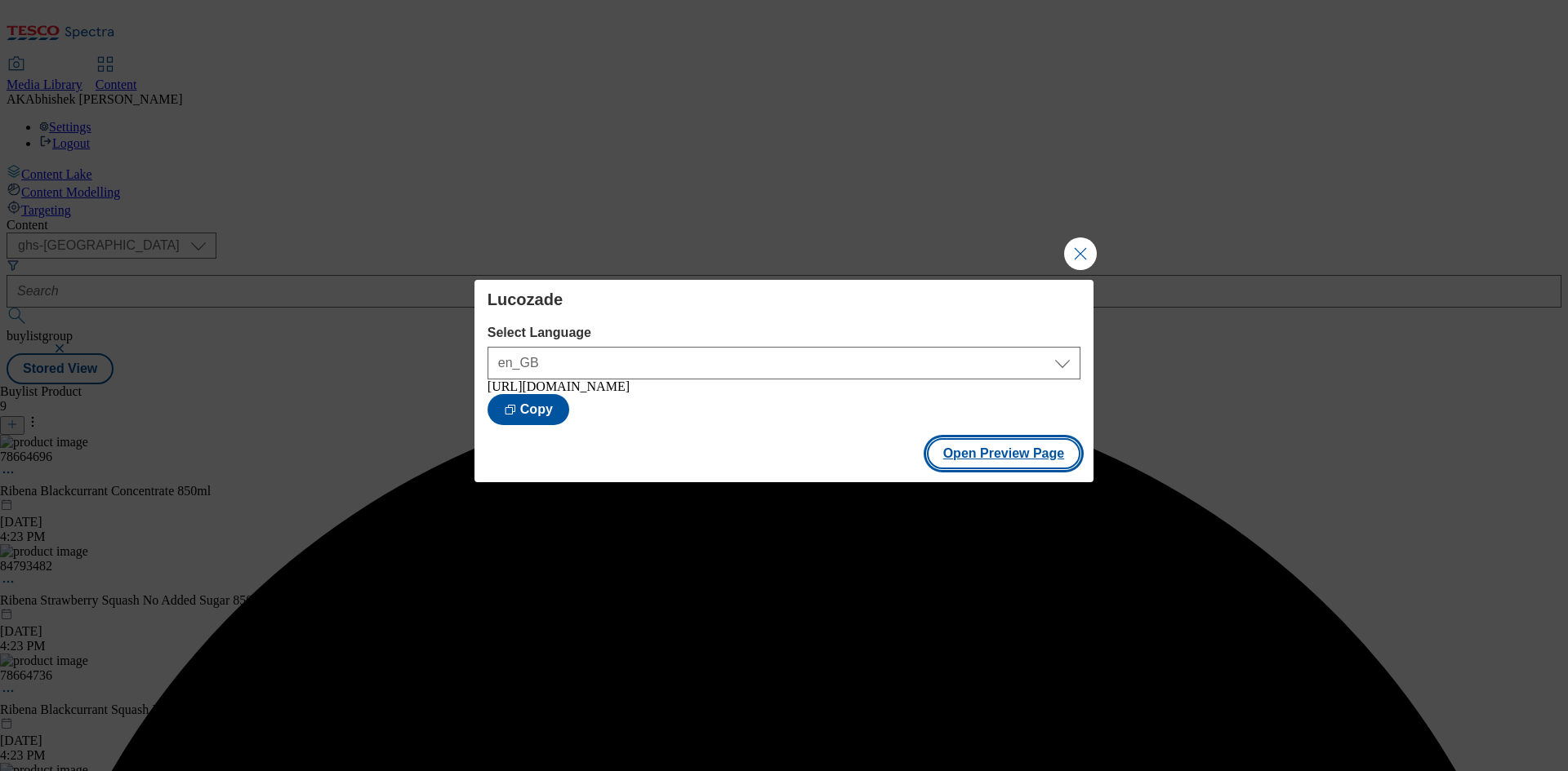
click at [1038, 463] on button "Open Preview Page" at bounding box center [1004, 453] width 154 height 31
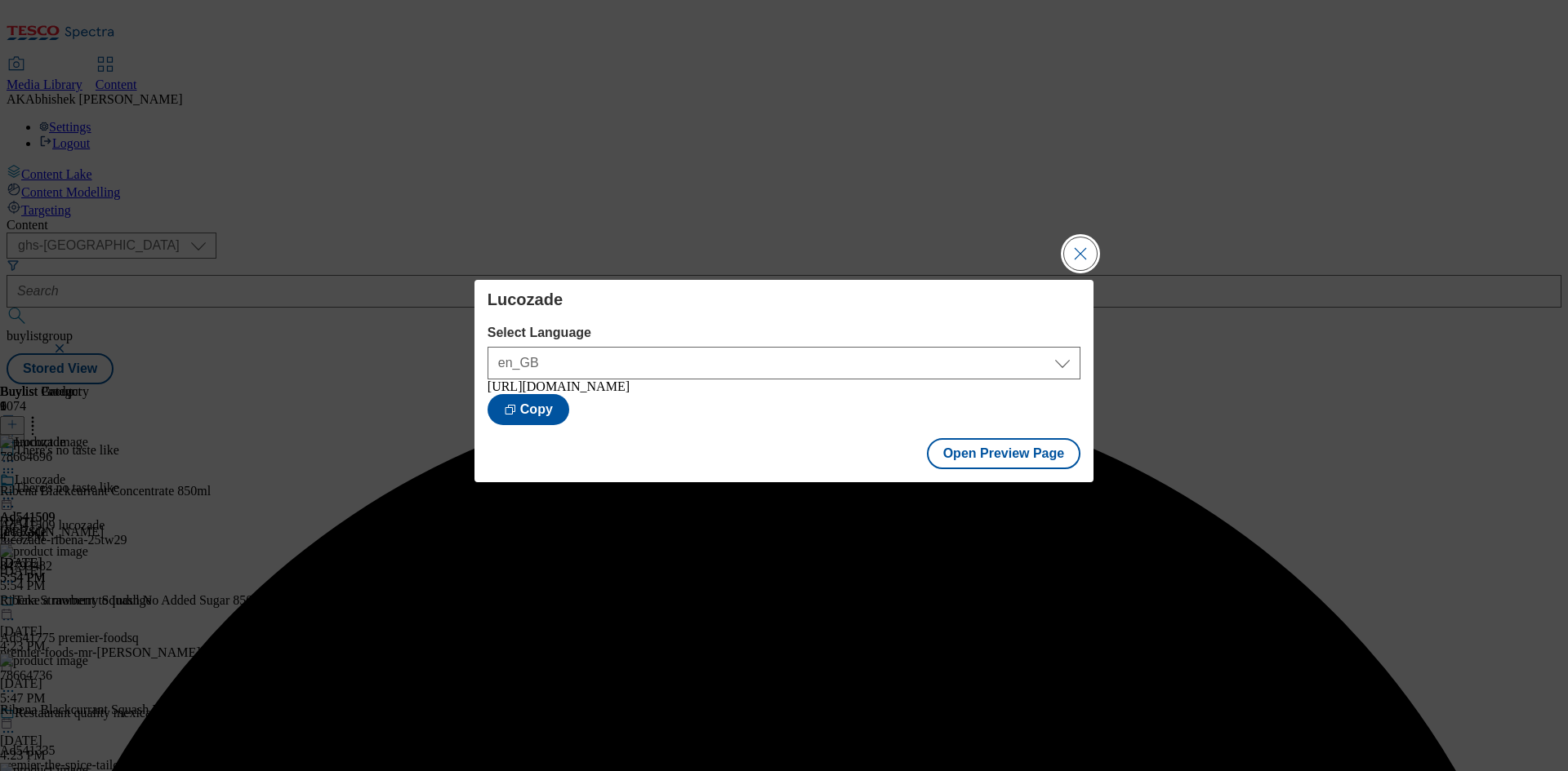
click at [1073, 244] on button "Close Modal" at bounding box center [1080, 254] width 33 height 33
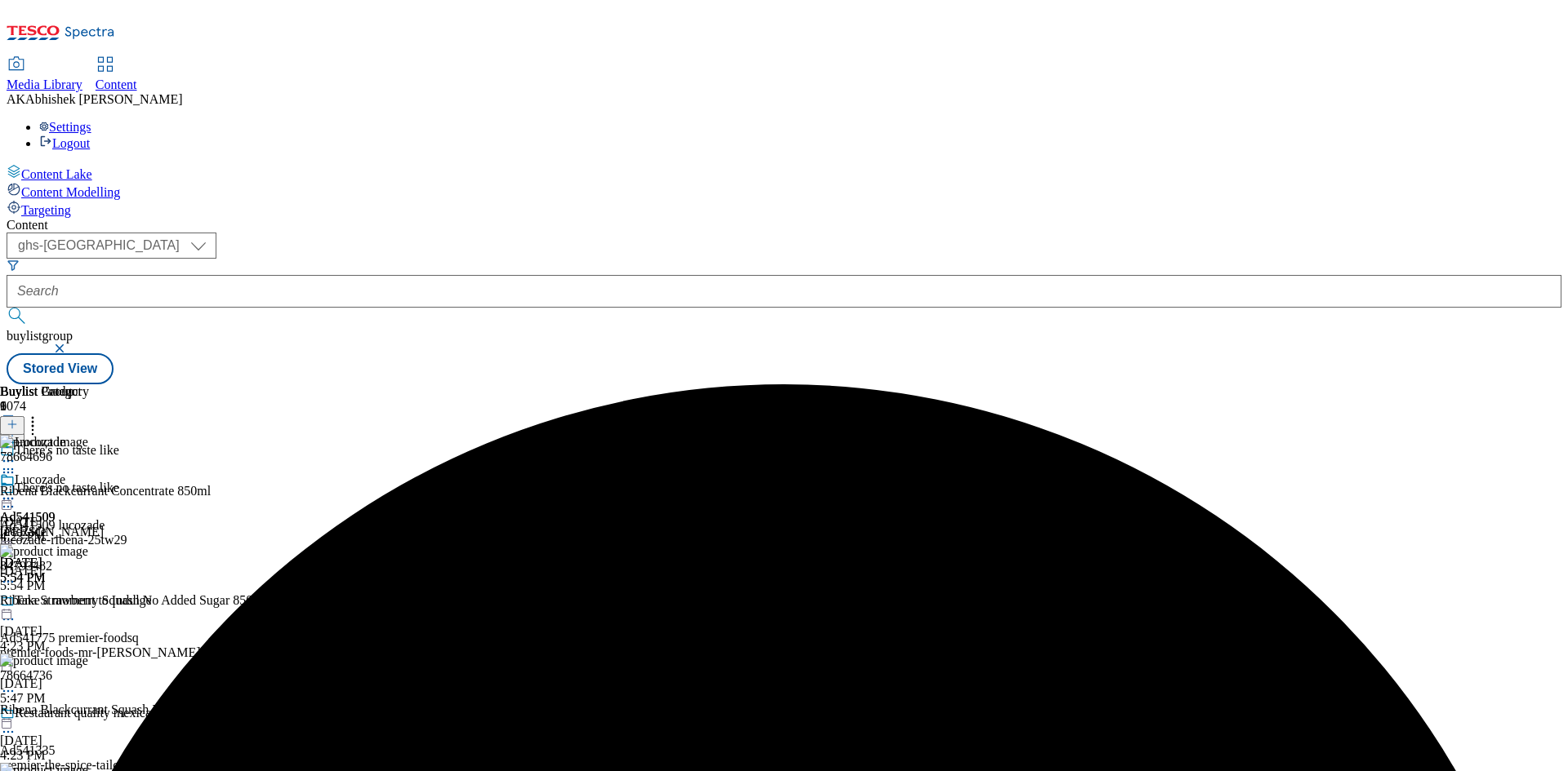
click at [16, 490] on icon at bounding box center [7, 498] width 16 height 16
click at [86, 659] on span "Publish" at bounding box center [68, 664] width 36 height 12
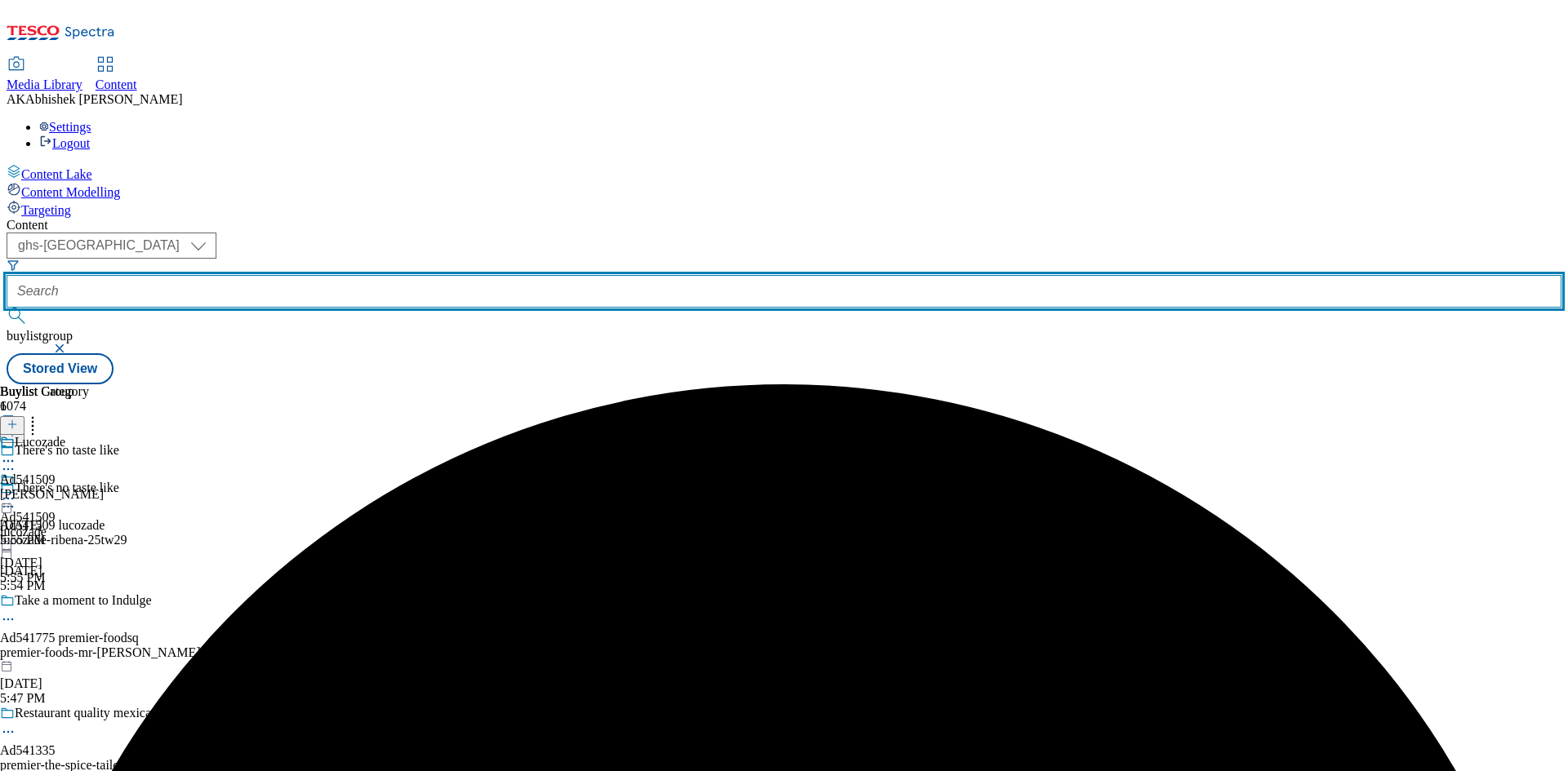
click at [432, 275] on input "text" at bounding box center [784, 291] width 1555 height 33
paste input "541738"
click at [7, 308] on button "submit" at bounding box center [18, 315] width 22 height 16
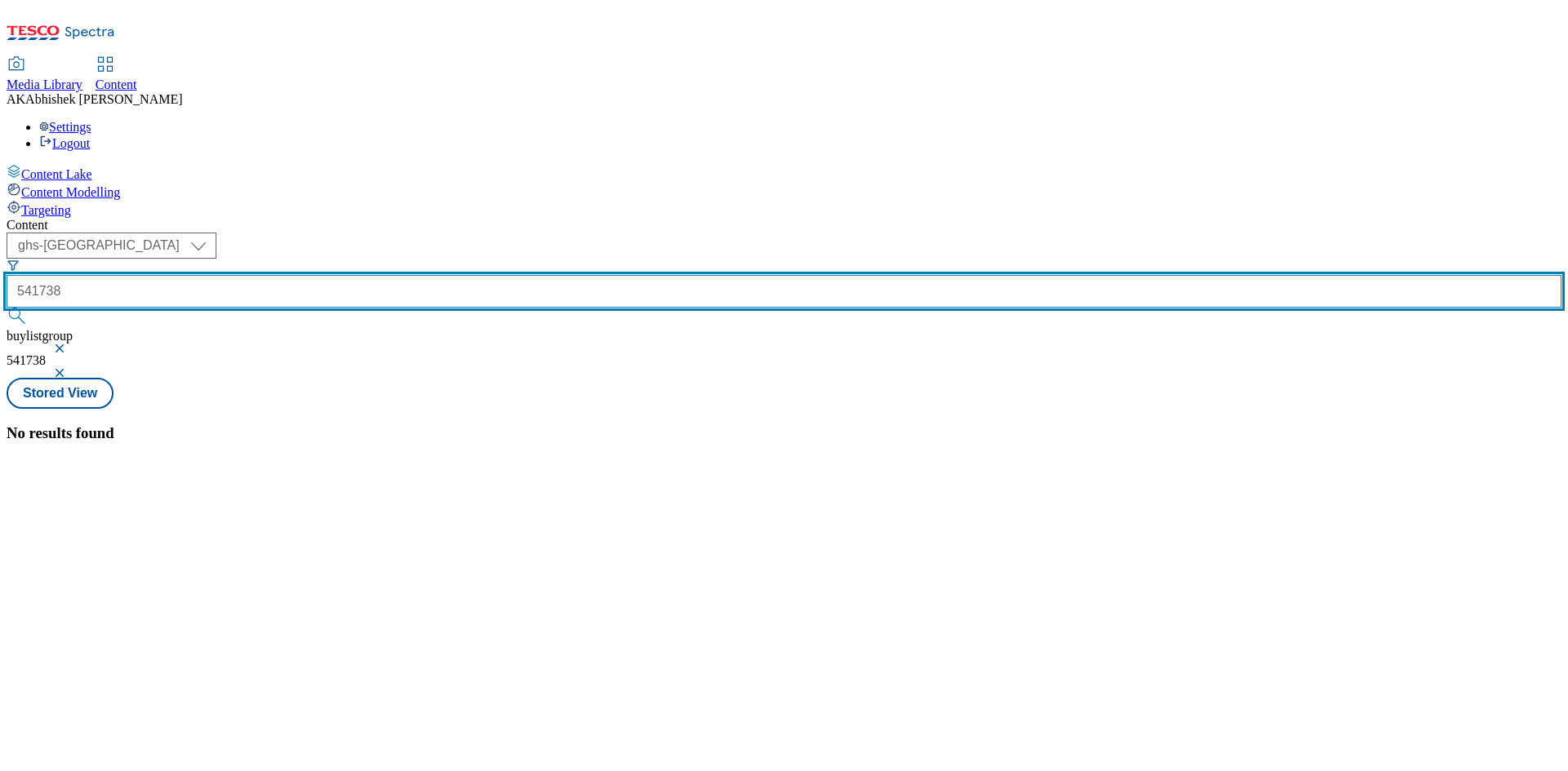
drag, startPoint x: 355, startPoint y: 124, endPoint x: 378, endPoint y: 127, distance: 23.2
click at [355, 275] on input "541738" at bounding box center [784, 291] width 1555 height 33
type input "Ad541738"
click at [7, 308] on button "submit" at bounding box center [18, 315] width 22 height 16
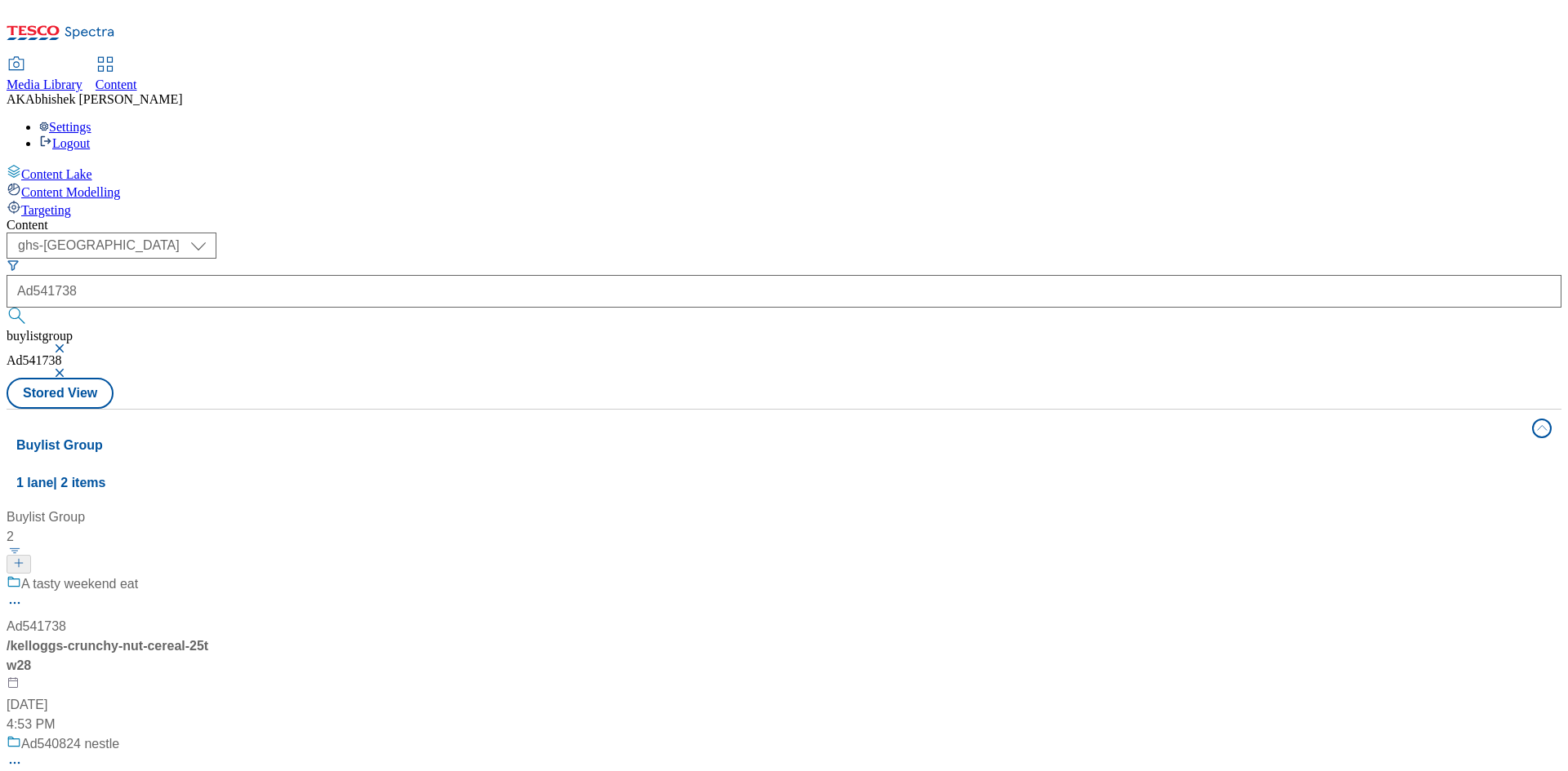
click at [211, 575] on div "A tasty weekend eat" at bounding box center [109, 595] width 204 height 42
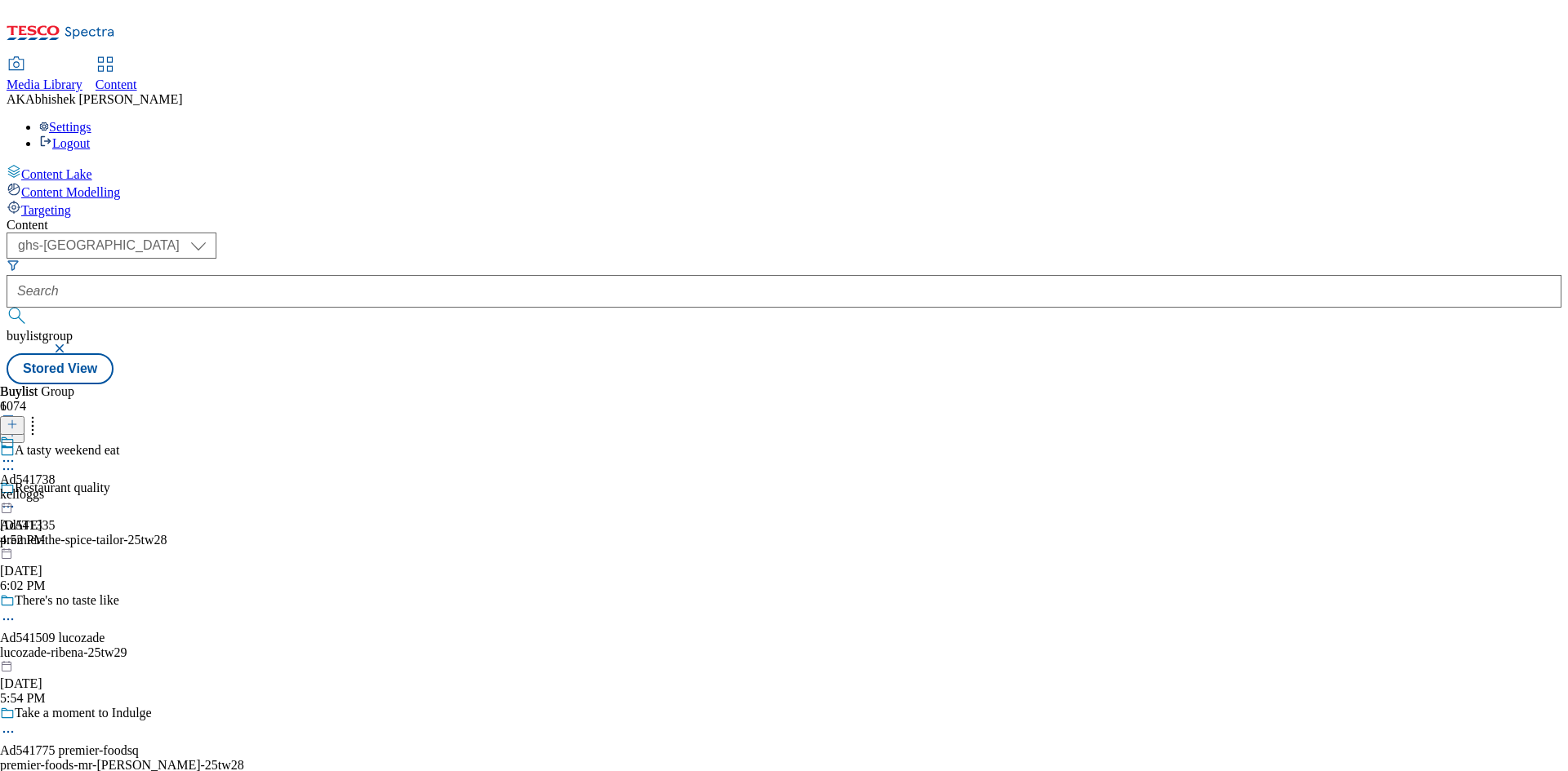
click at [14, 469] on circle at bounding box center [12, 470] width 3 height 3
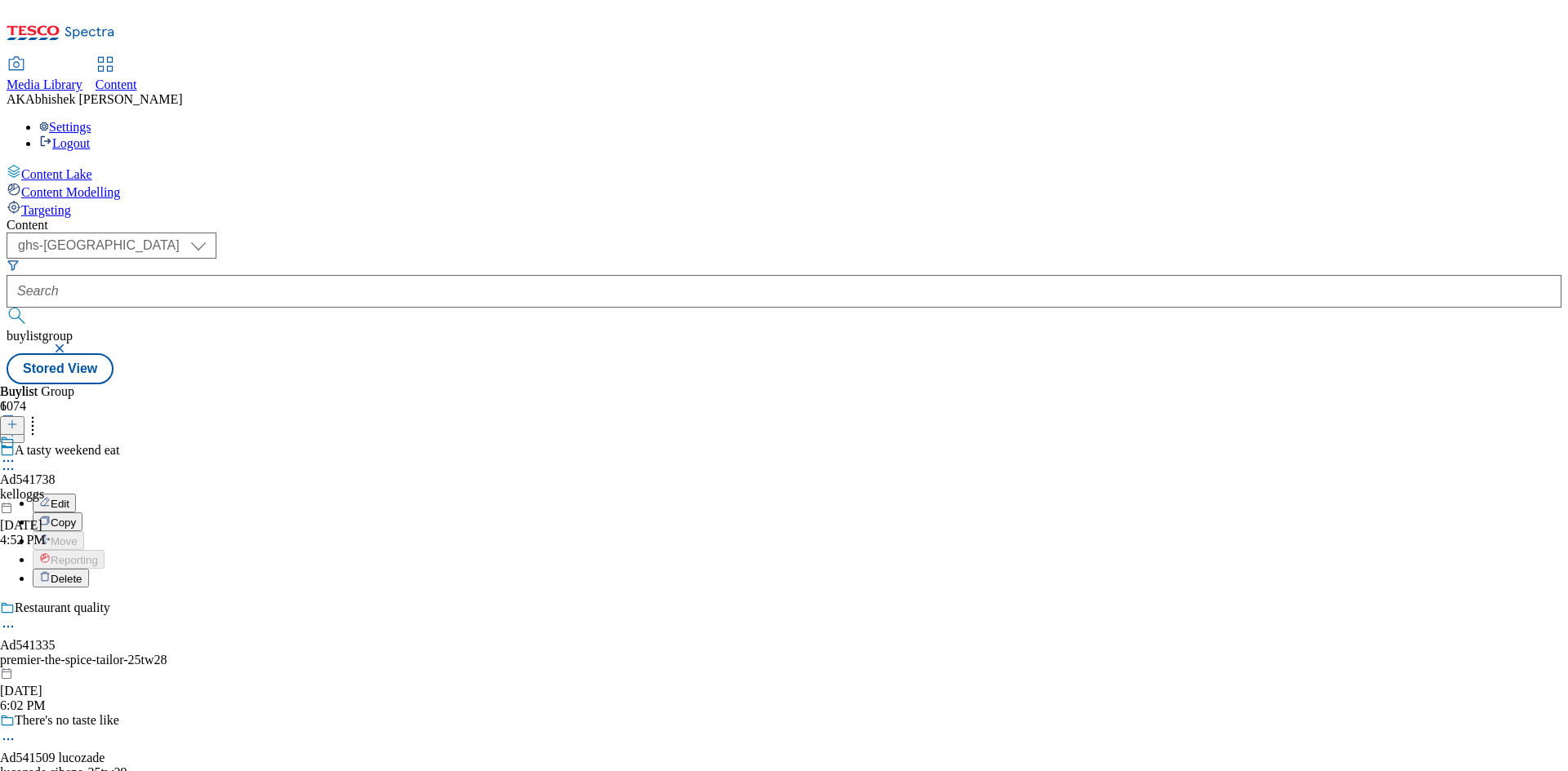
click at [76, 494] on button "Edit" at bounding box center [54, 503] width 43 height 19
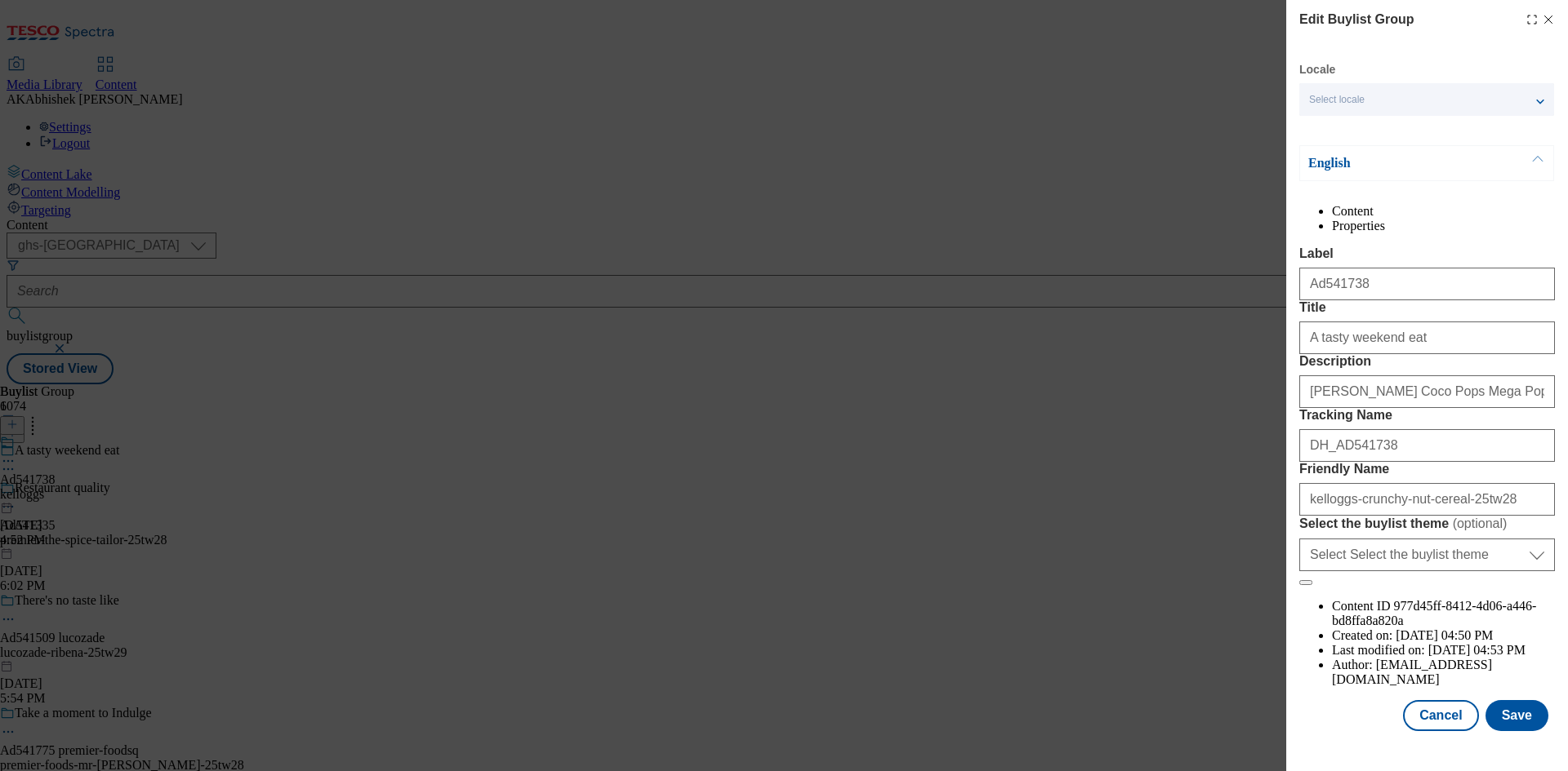
scroll to position [63, 0]
click at [1512, 726] on button "Save" at bounding box center [1517, 715] width 63 height 31
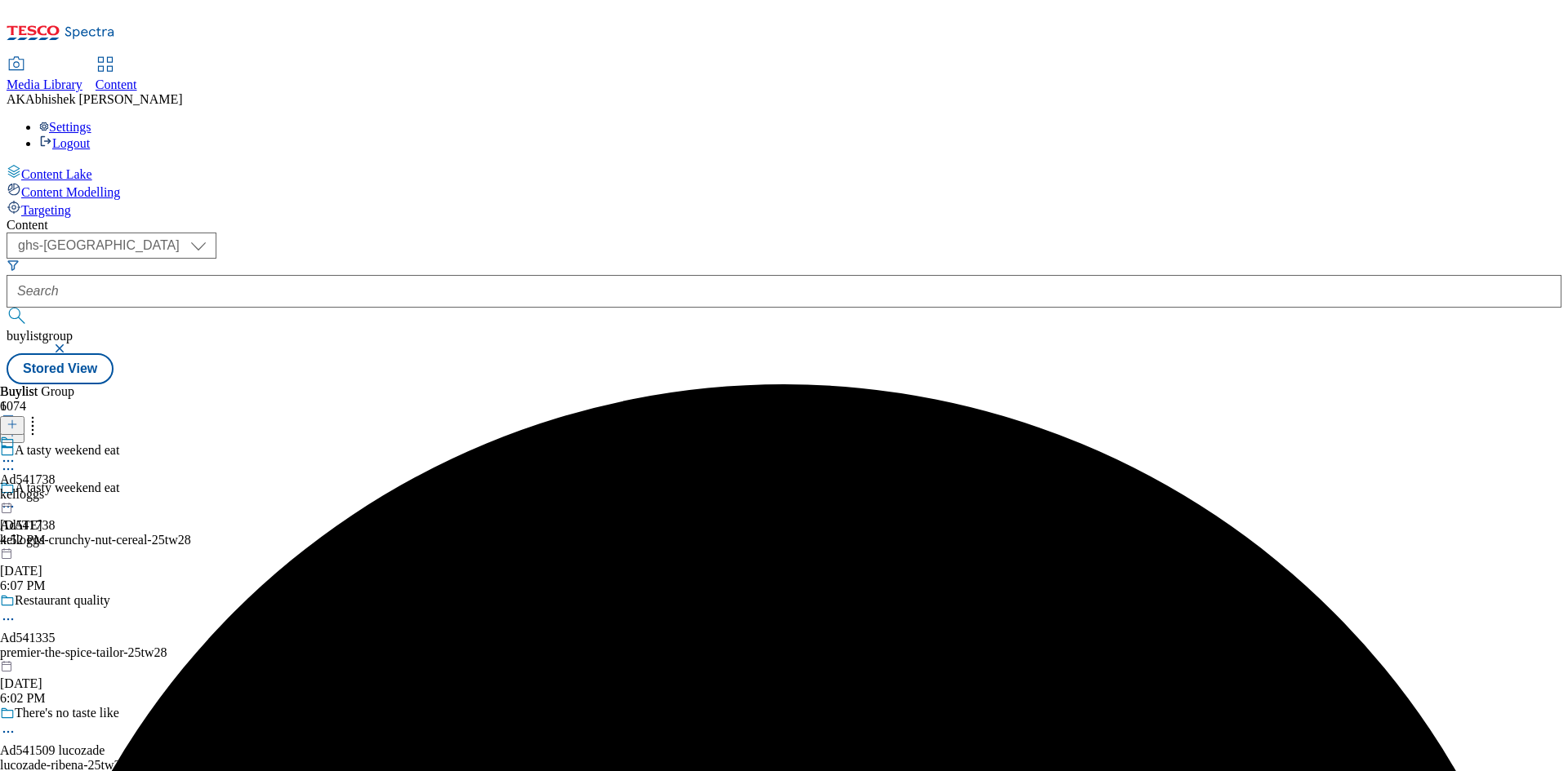
click at [16, 453] on icon at bounding box center [7, 460] width 16 height 16
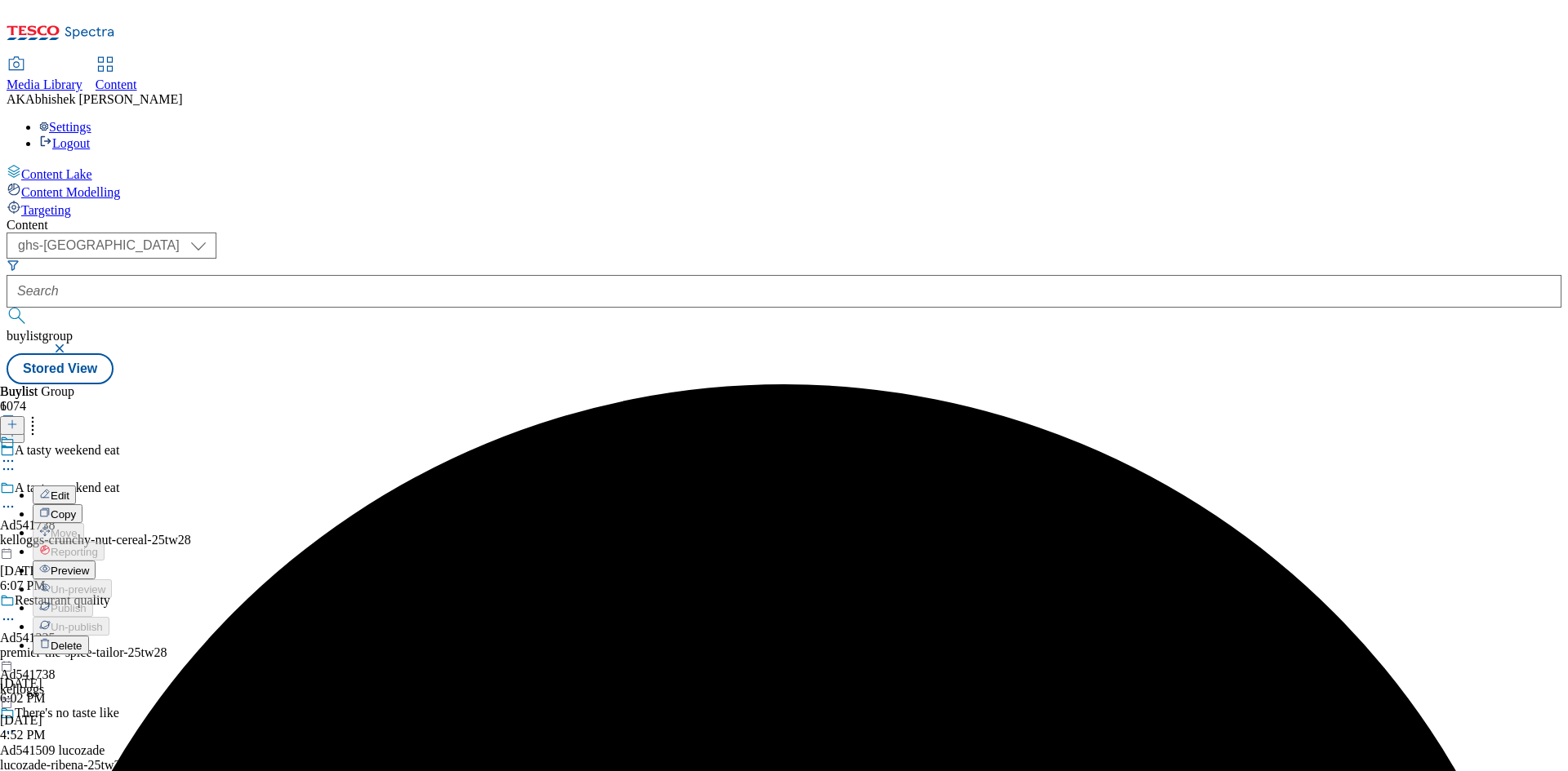
click at [76, 486] on button "Edit" at bounding box center [54, 495] width 43 height 19
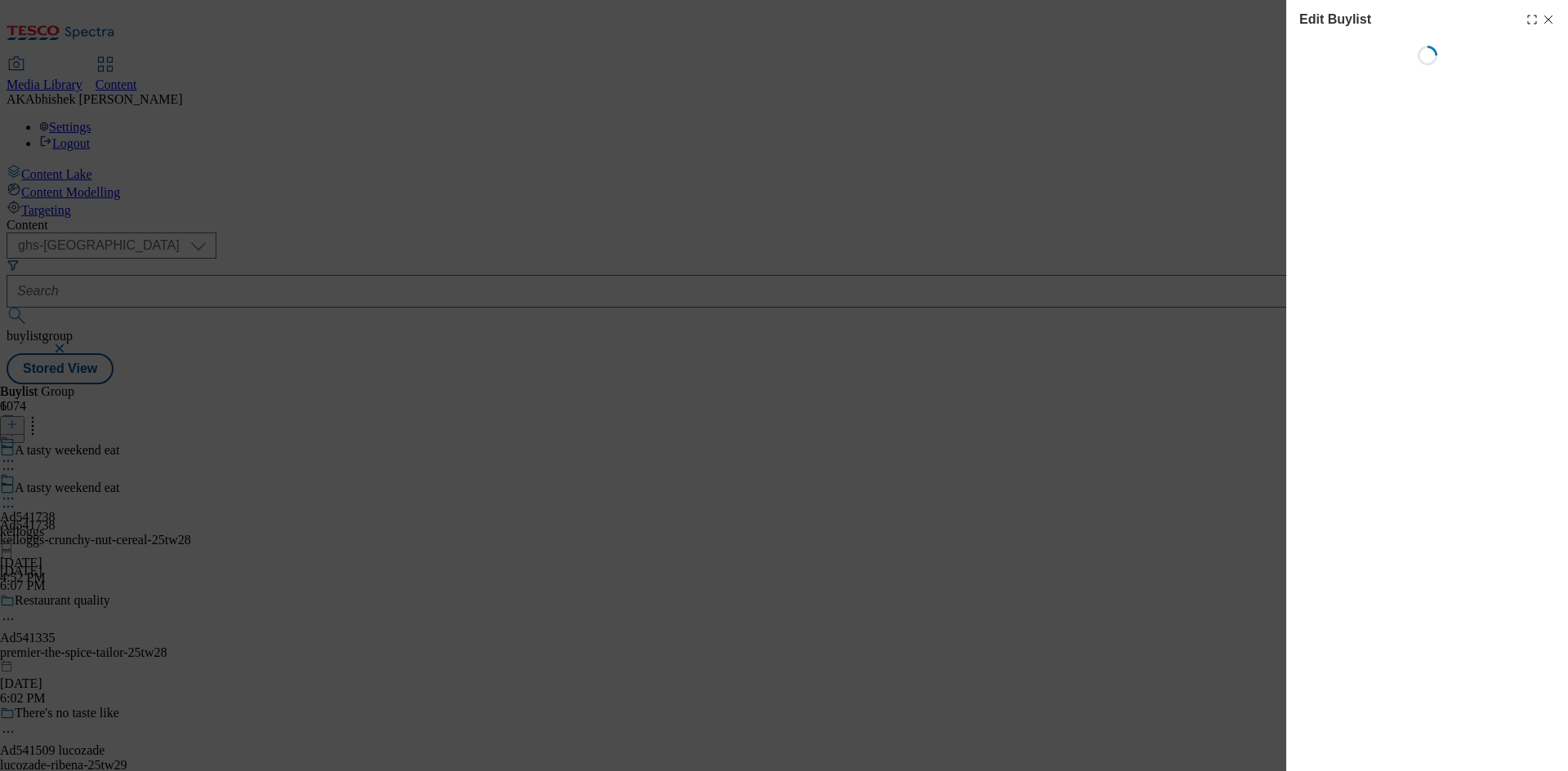
select select "tactical"
select select "supplier funded short term 1-3 weeks"
select select "dunnhumby"
select select "Banner"
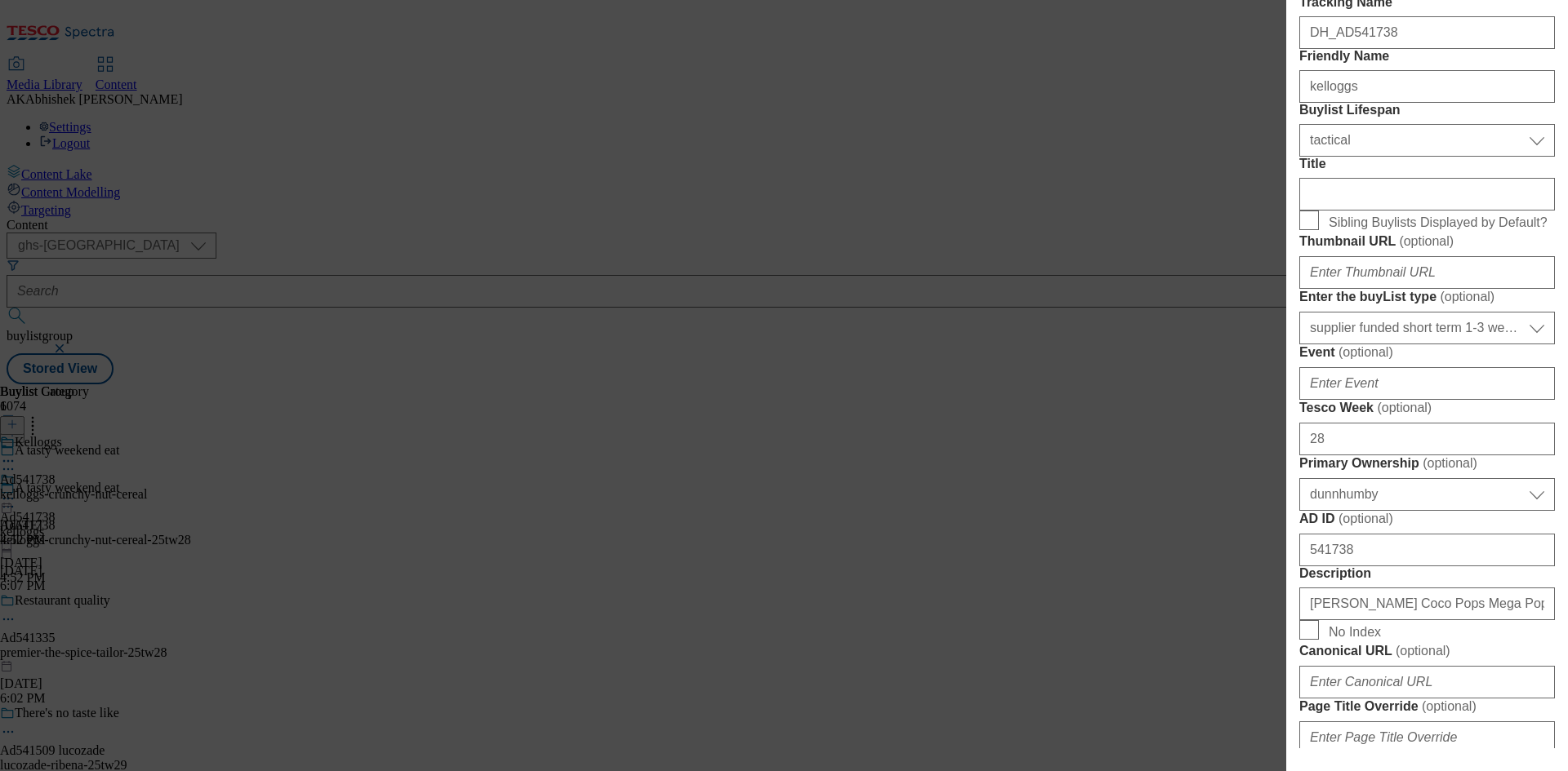
scroll to position [245, 0]
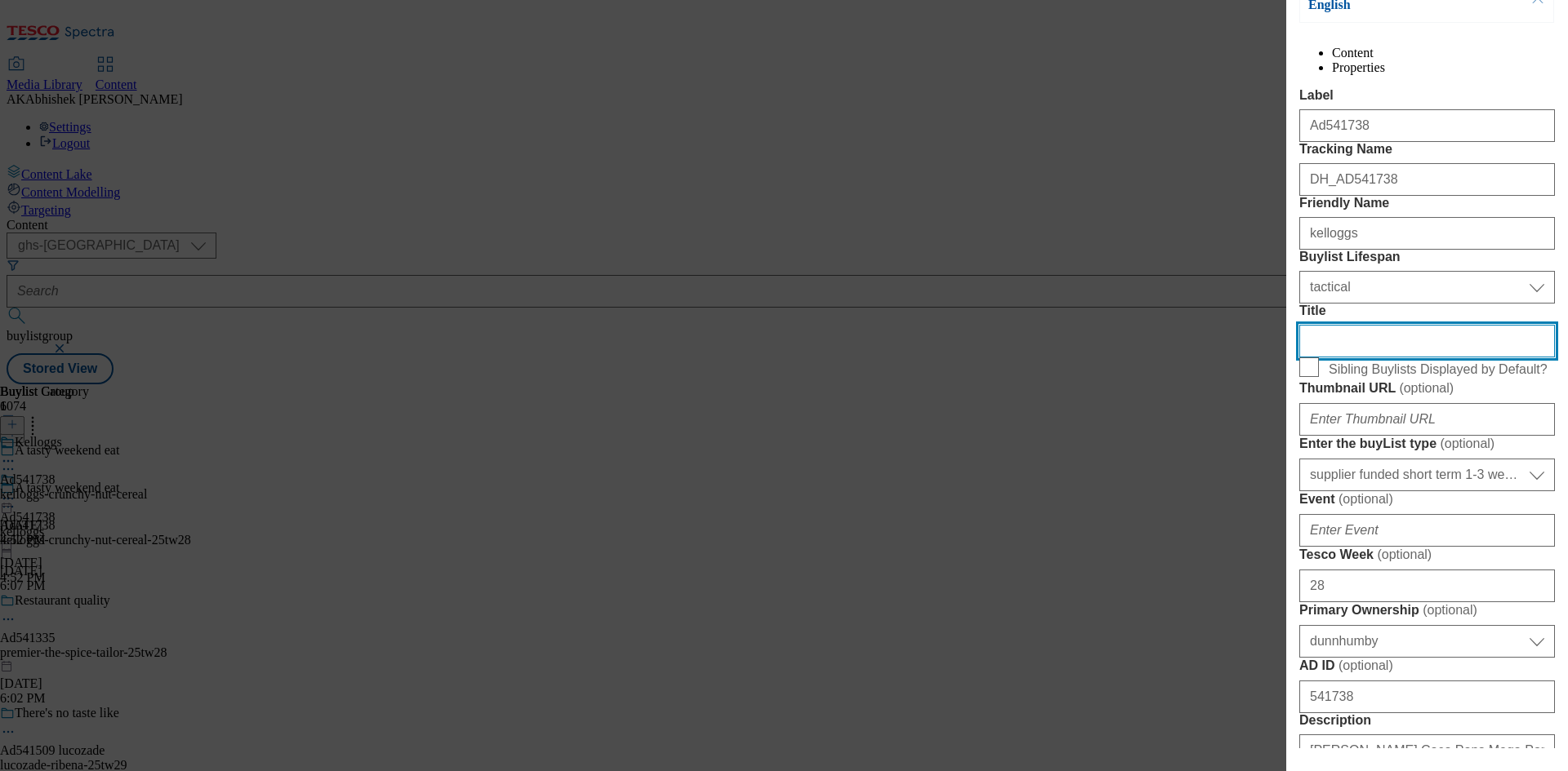
click at [1356, 357] on input "Title" at bounding box center [1427, 341] width 256 height 33
paste input "Your breakfast your way"
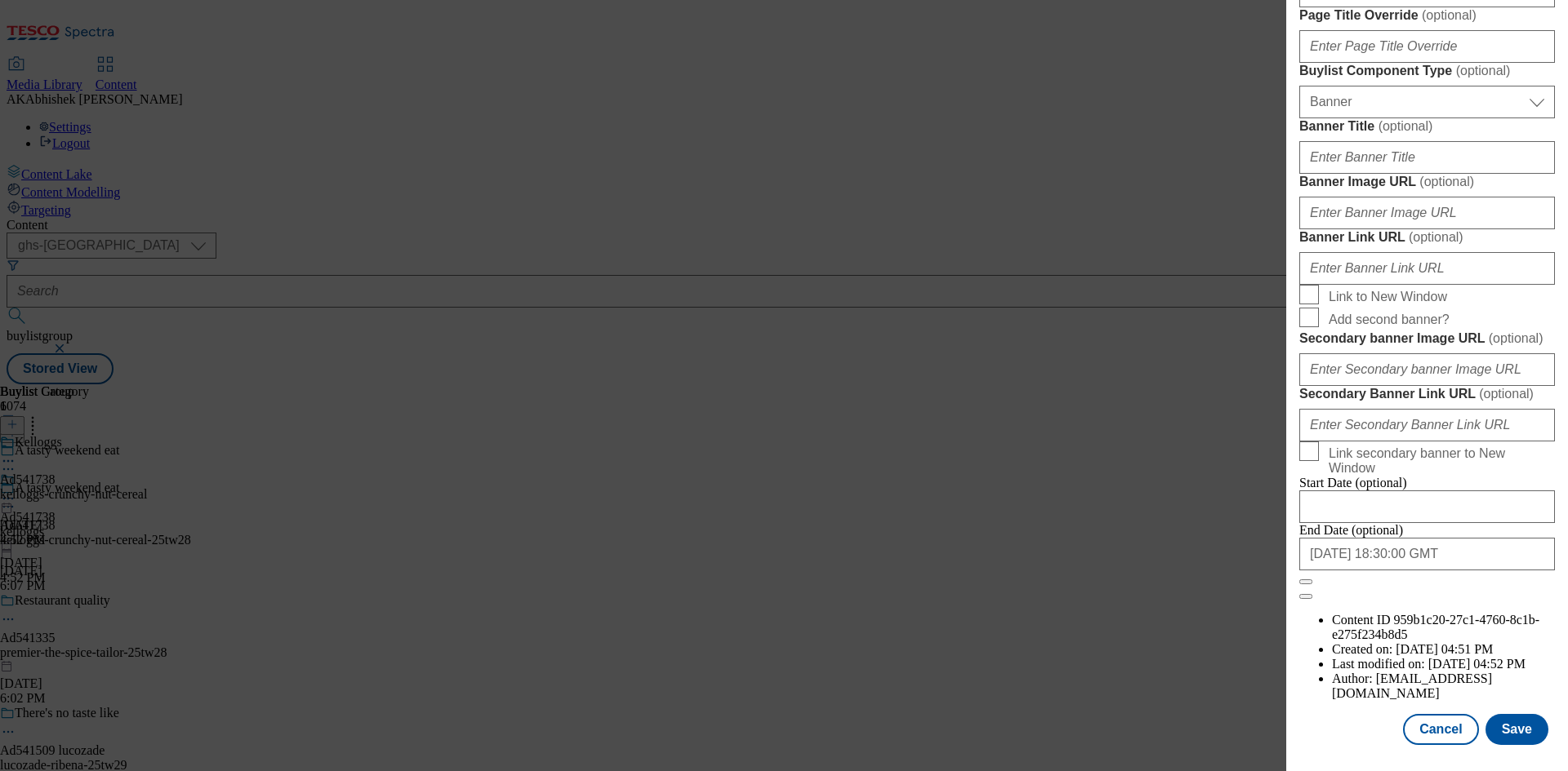
scroll to position [1690, 0]
type input "Your breakfast your way"
click at [1515, 728] on button "Save" at bounding box center [1517, 729] width 63 height 31
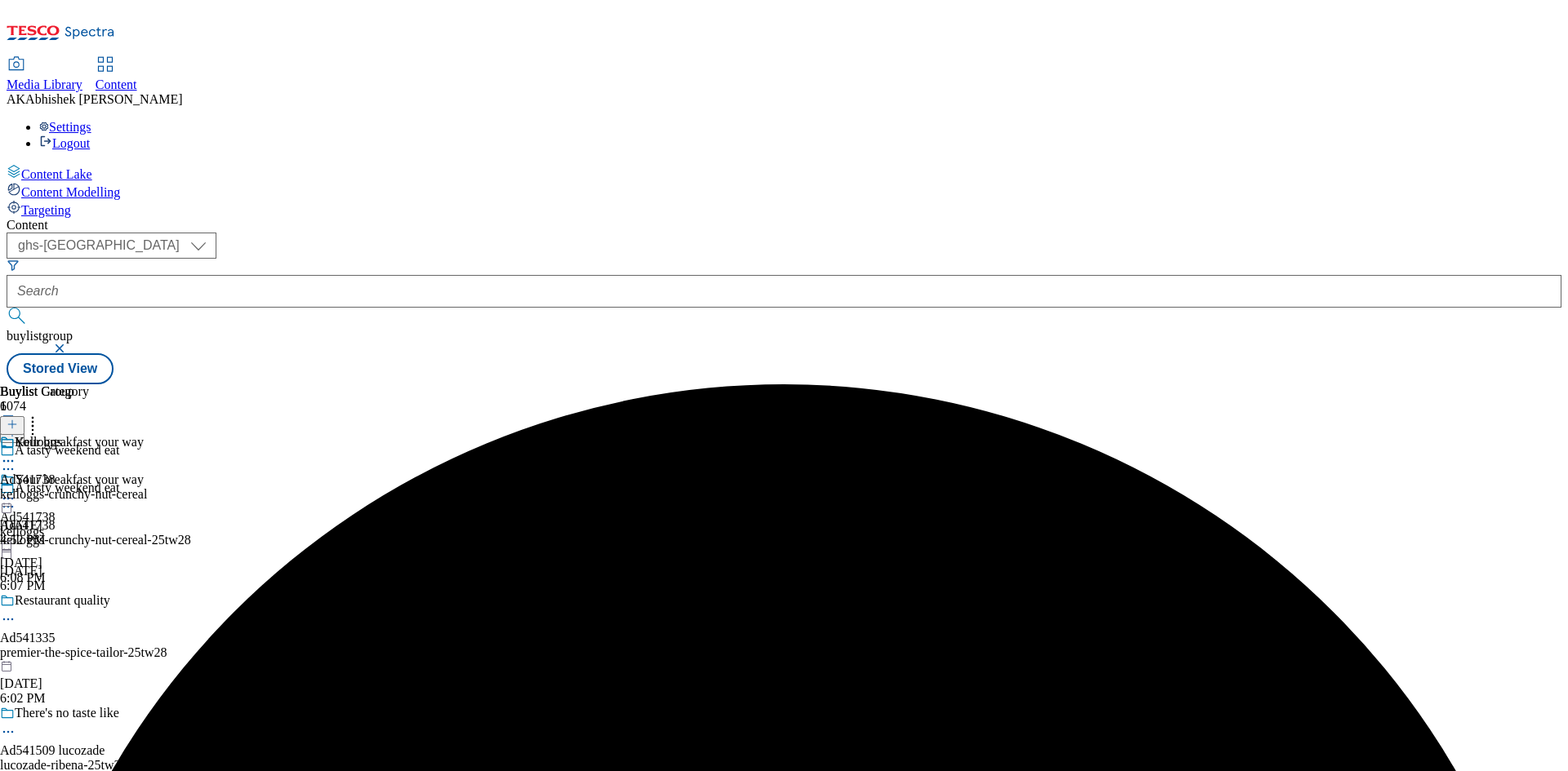
click at [16, 453] on icon at bounding box center [7, 460] width 16 height 16
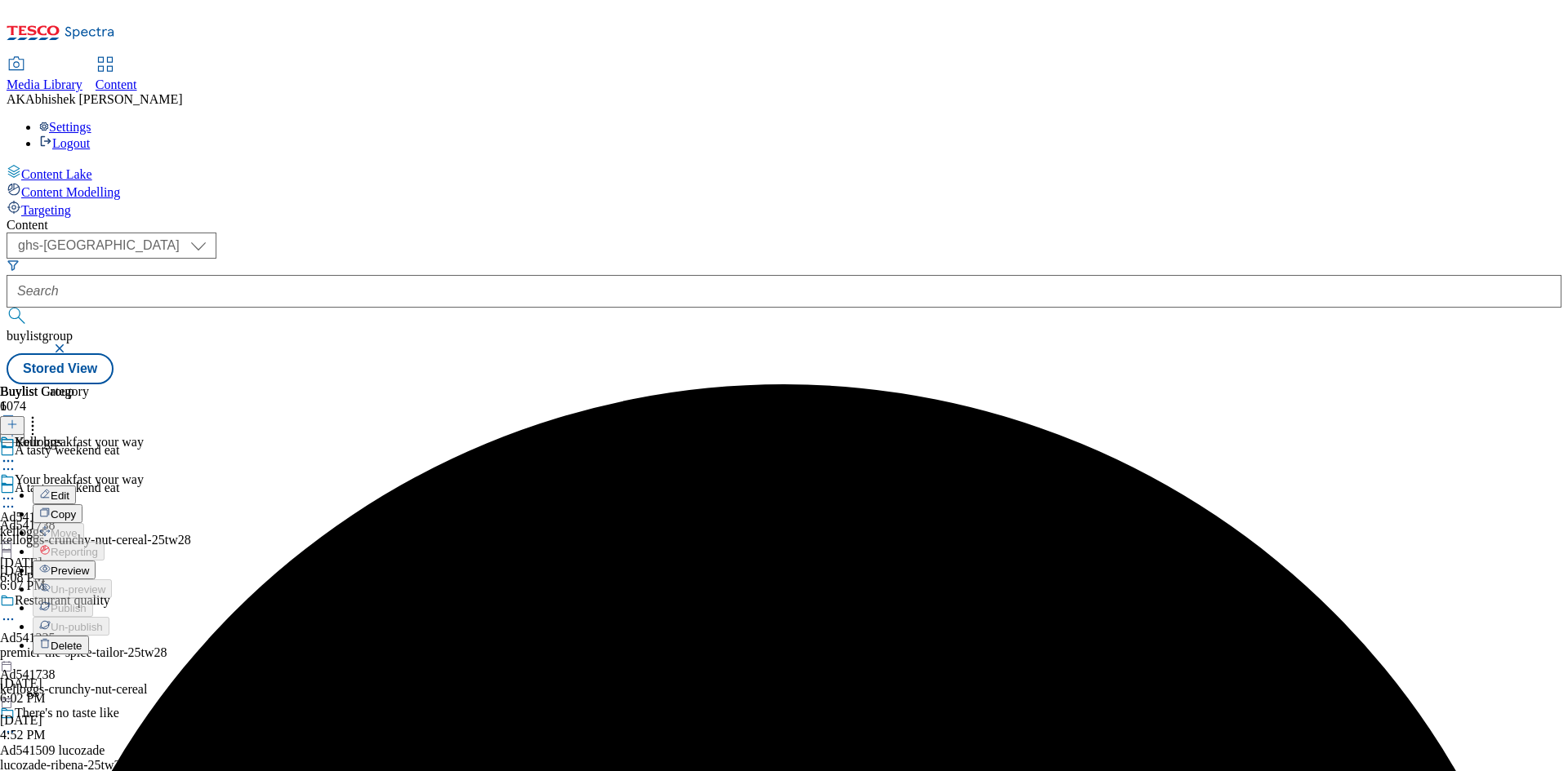
click at [69, 489] on span "Edit" at bounding box center [60, 495] width 19 height 12
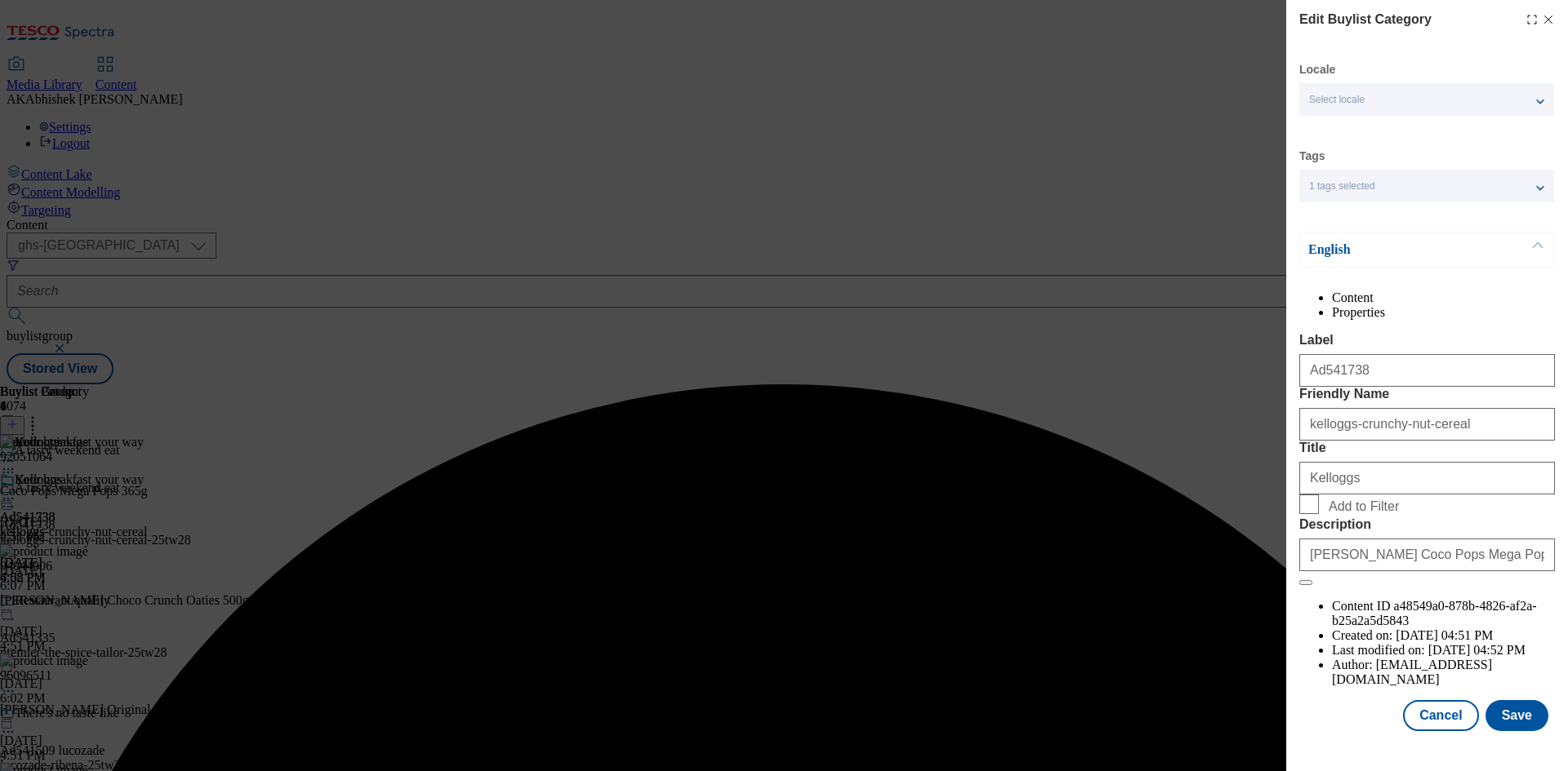
scroll to position [32, 0]
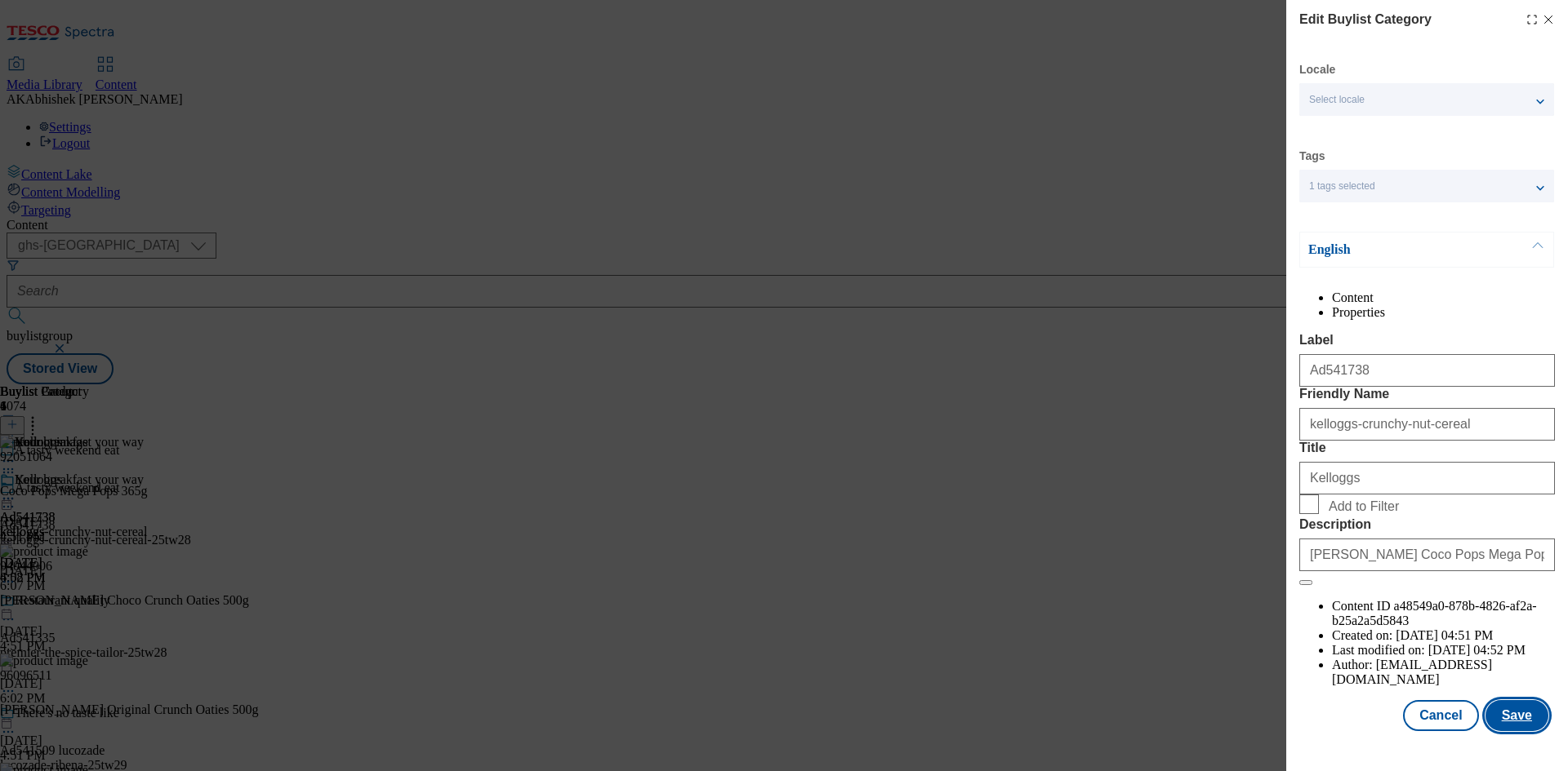
click at [1515, 727] on button "Save" at bounding box center [1517, 715] width 63 height 31
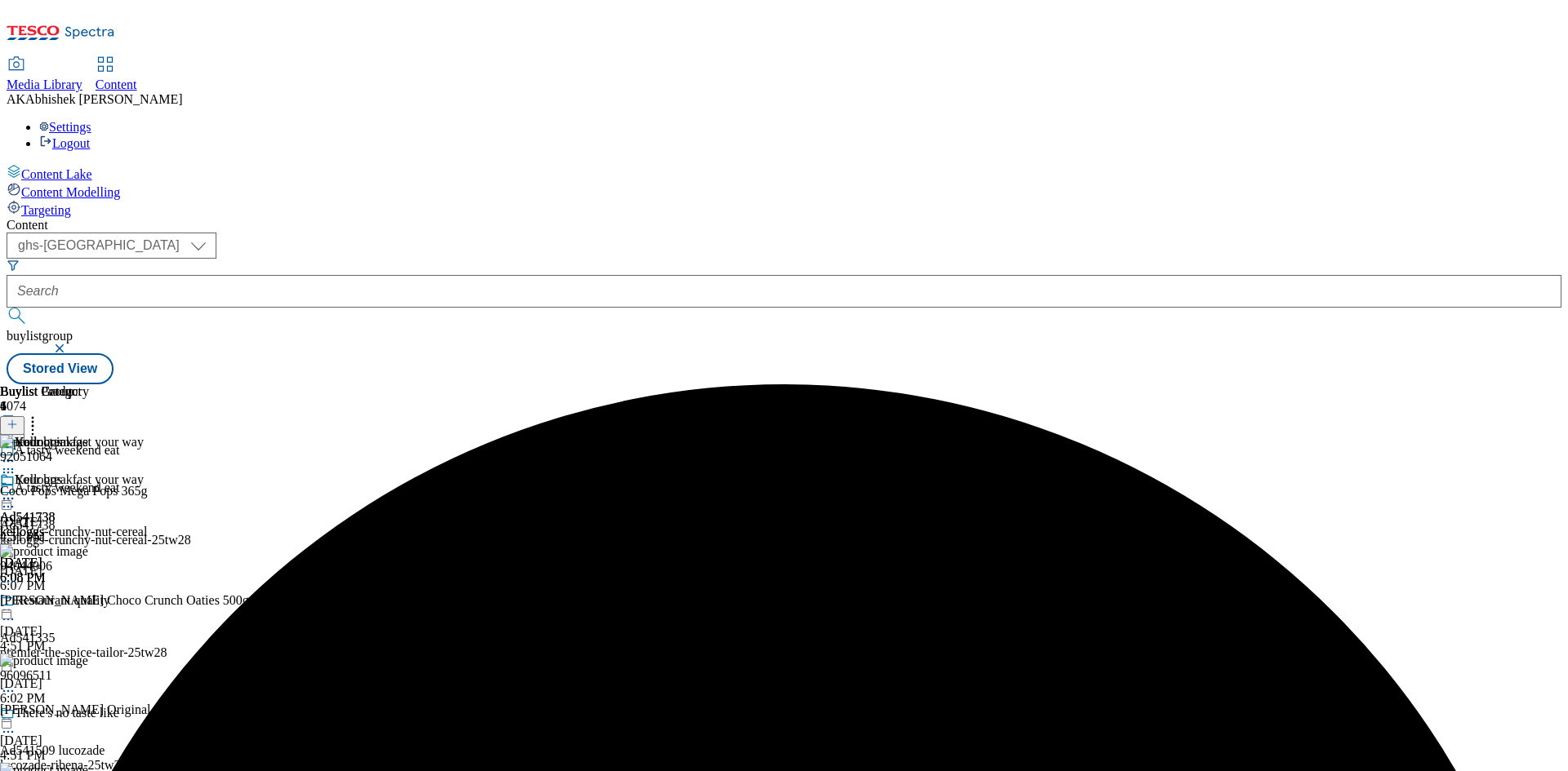
click at [16, 490] on icon at bounding box center [7, 498] width 16 height 16
click at [89, 603] on span "Preview" at bounding box center [69, 608] width 38 height 12
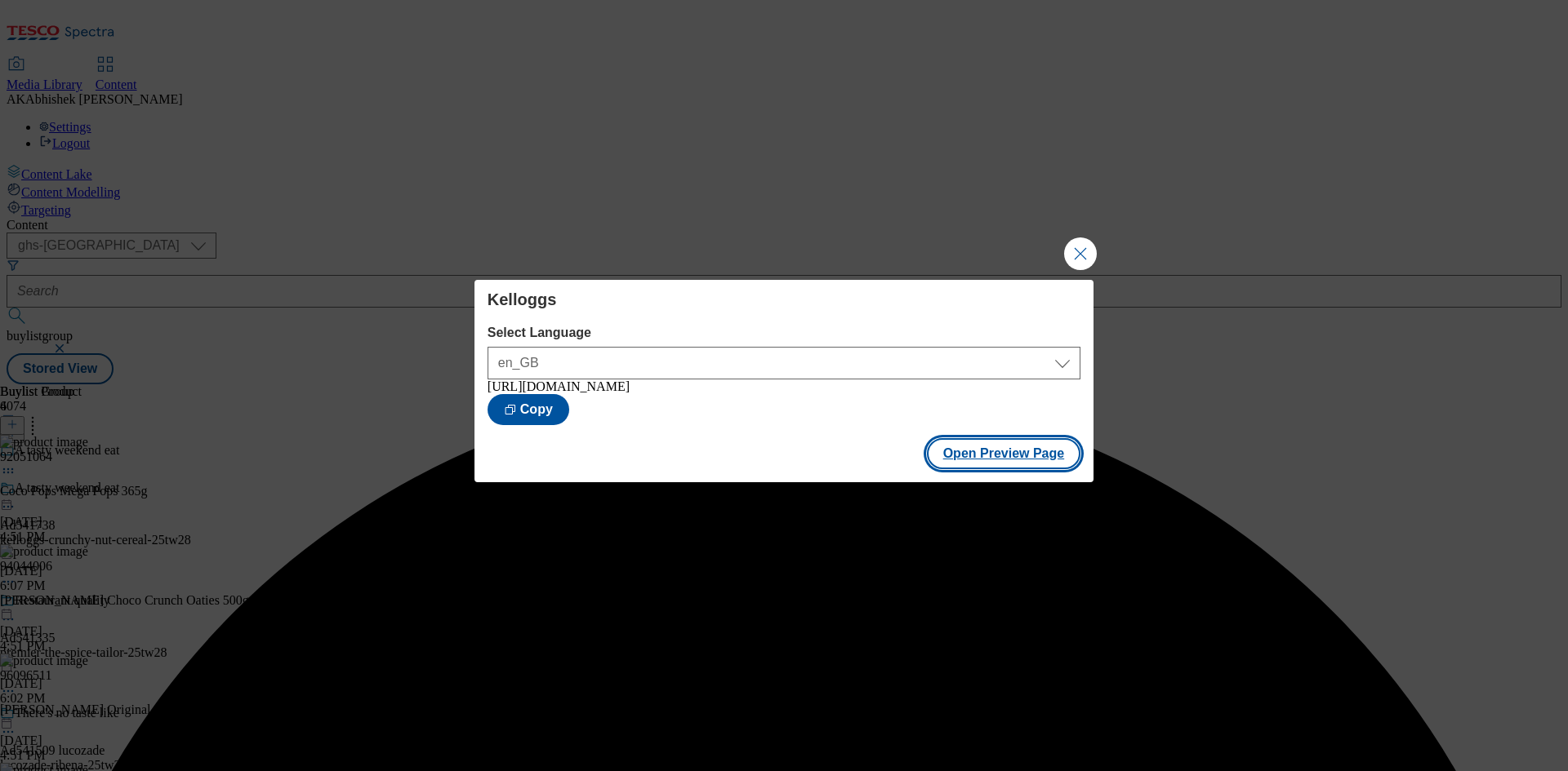
click at [1026, 456] on button "Open Preview Page" at bounding box center [1004, 453] width 154 height 31
click at [1082, 246] on button "Close Modal" at bounding box center [1080, 254] width 33 height 33
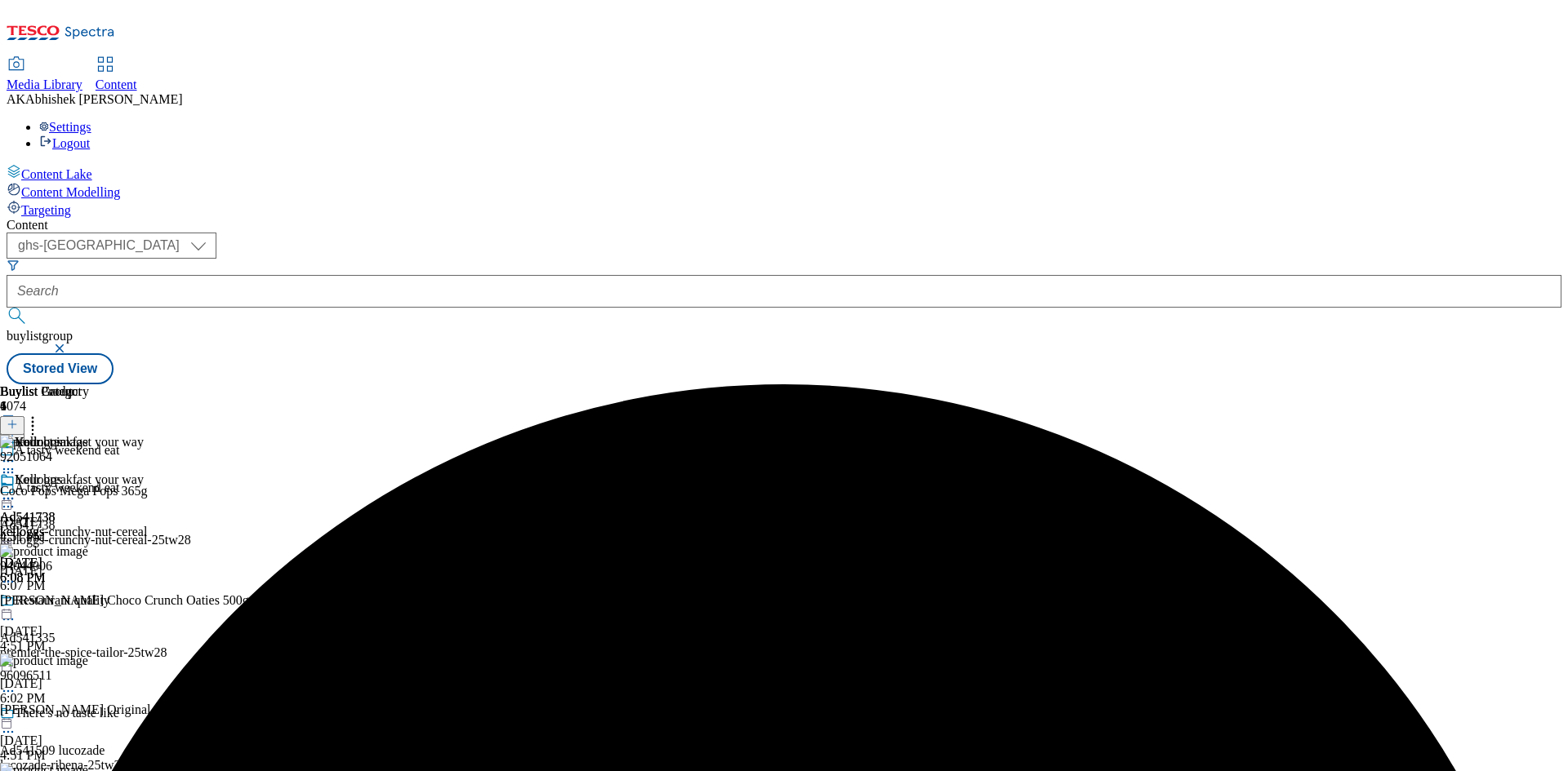
click at [16, 490] on icon at bounding box center [7, 498] width 16 height 16
click at [86, 659] on span "Publish" at bounding box center [68, 664] width 36 height 12
